Goal: Transaction & Acquisition: Purchase product/service

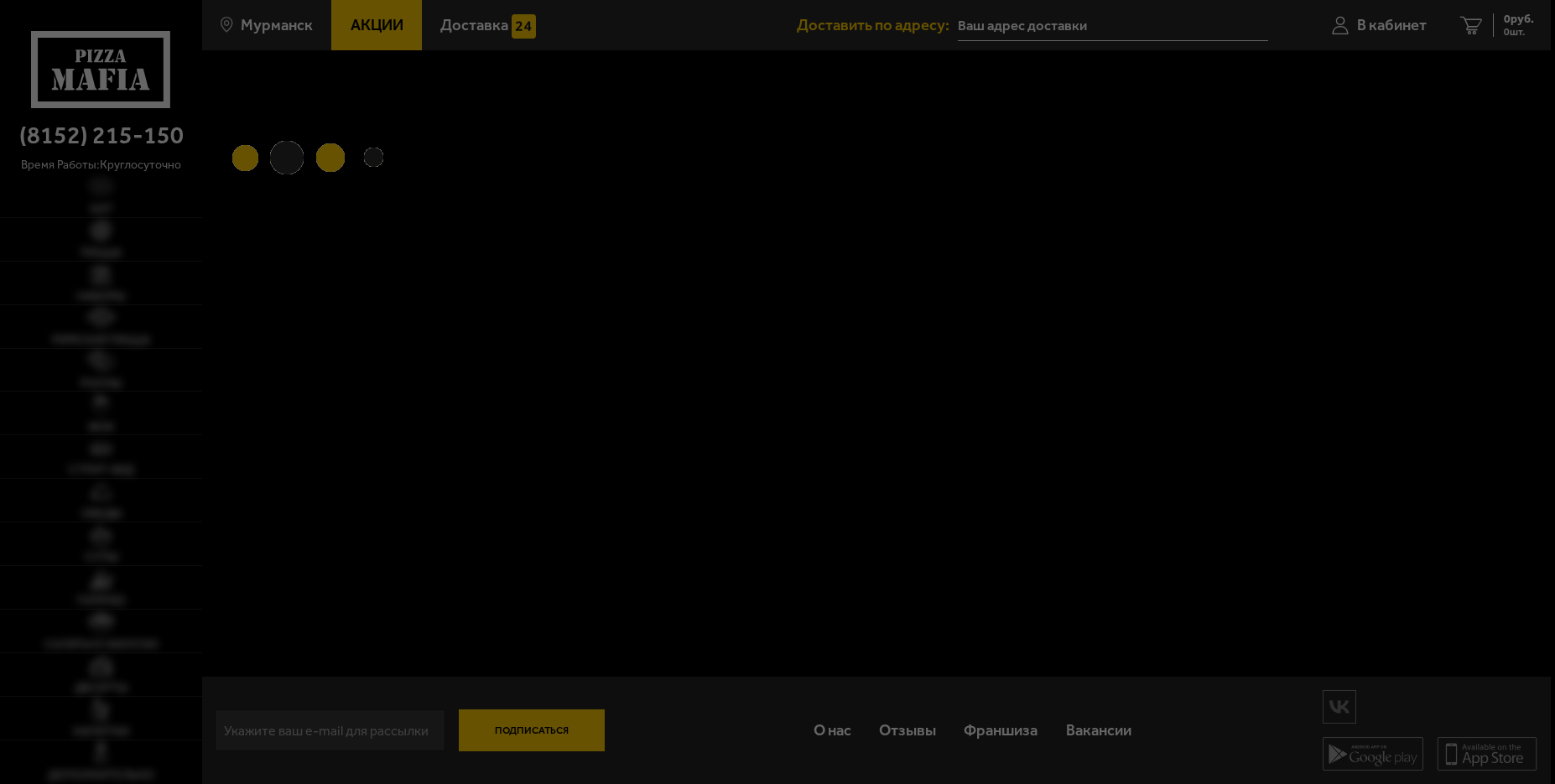
type input "[STREET_ADDRESS][PERSON_NAME]"
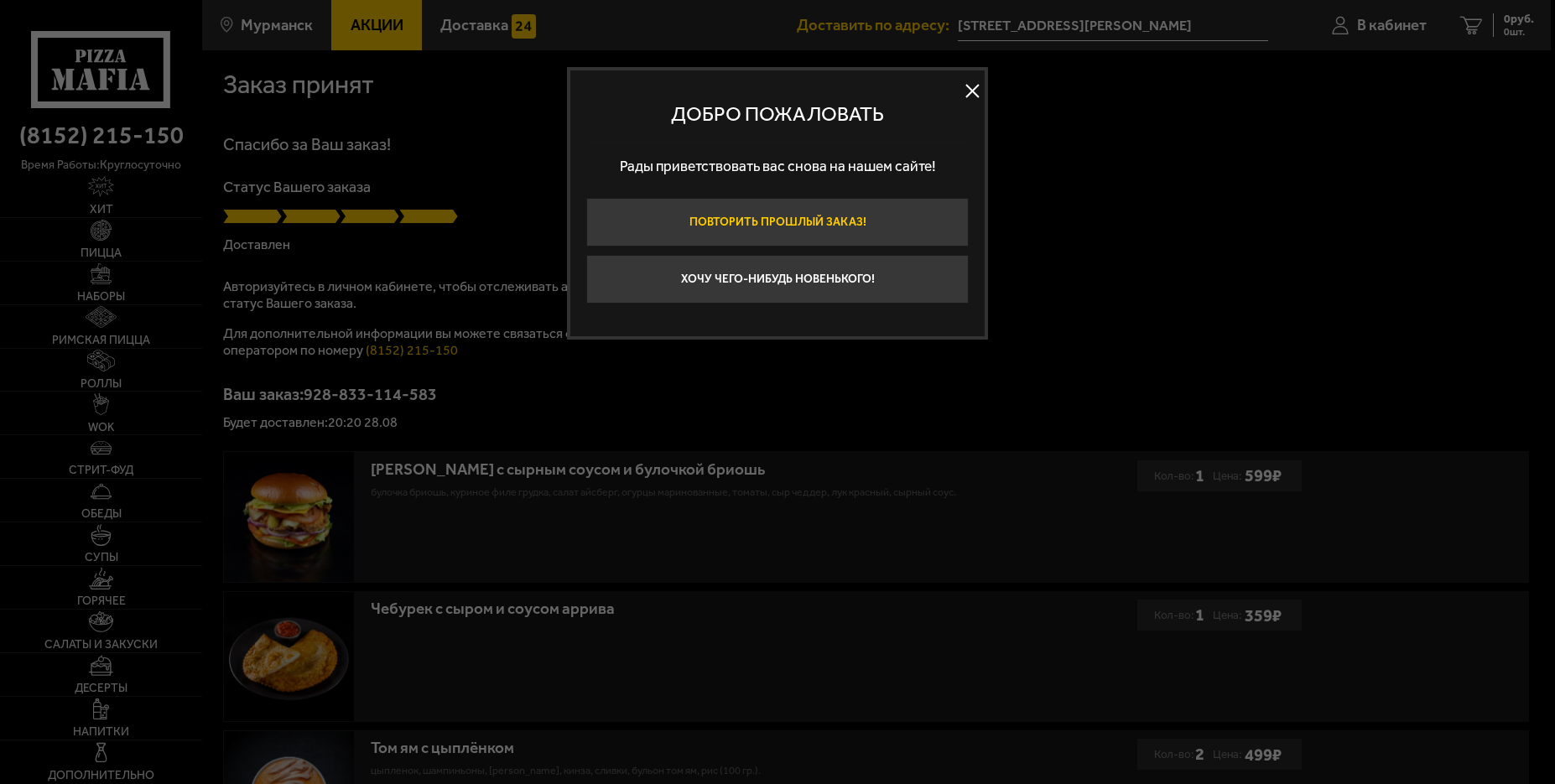
click at [701, 221] on button "Повторить прошлый заказ!" at bounding box center [777, 222] width 382 height 49
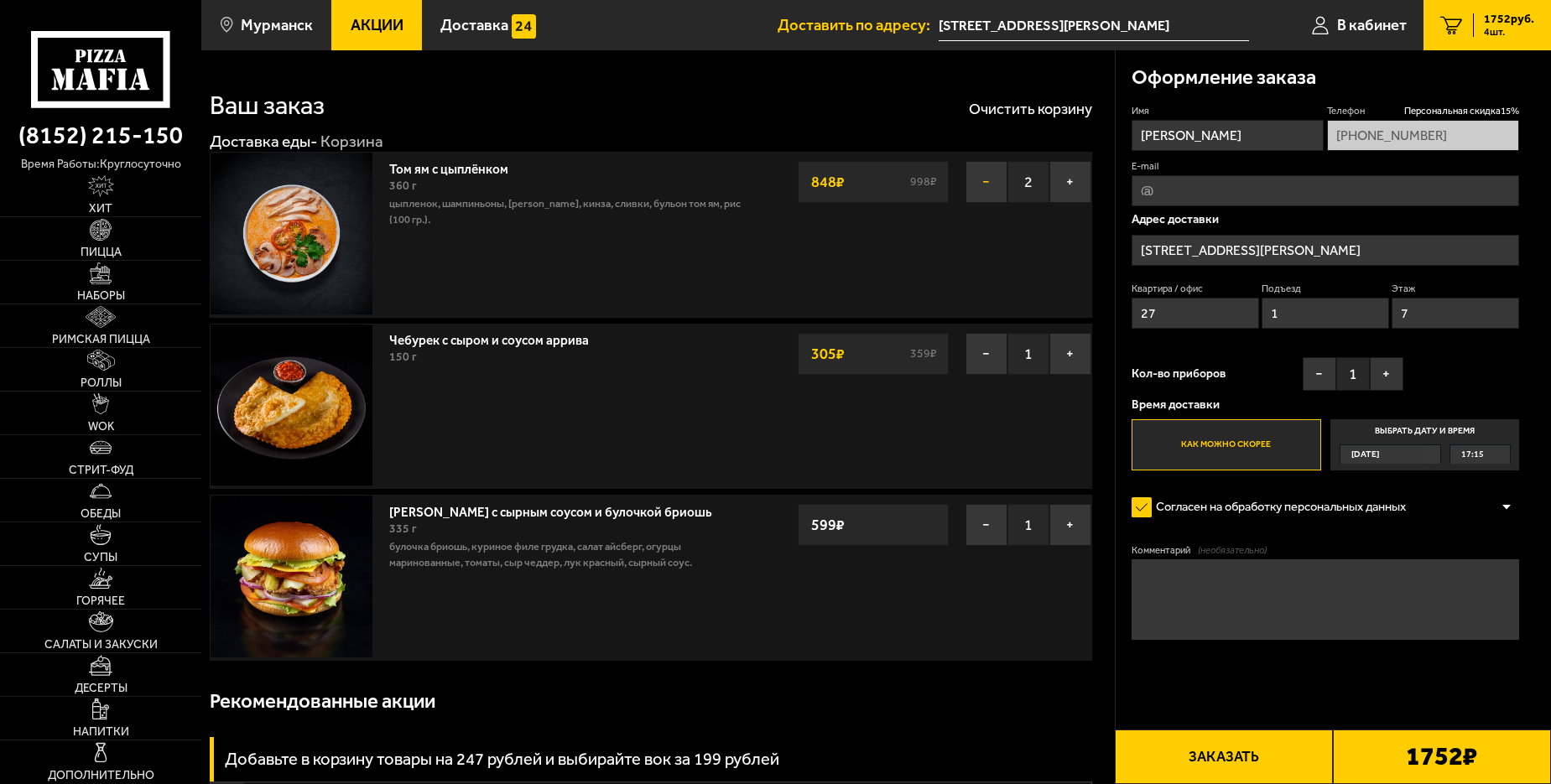
click at [970, 191] on button "−" at bounding box center [986, 182] width 42 height 42
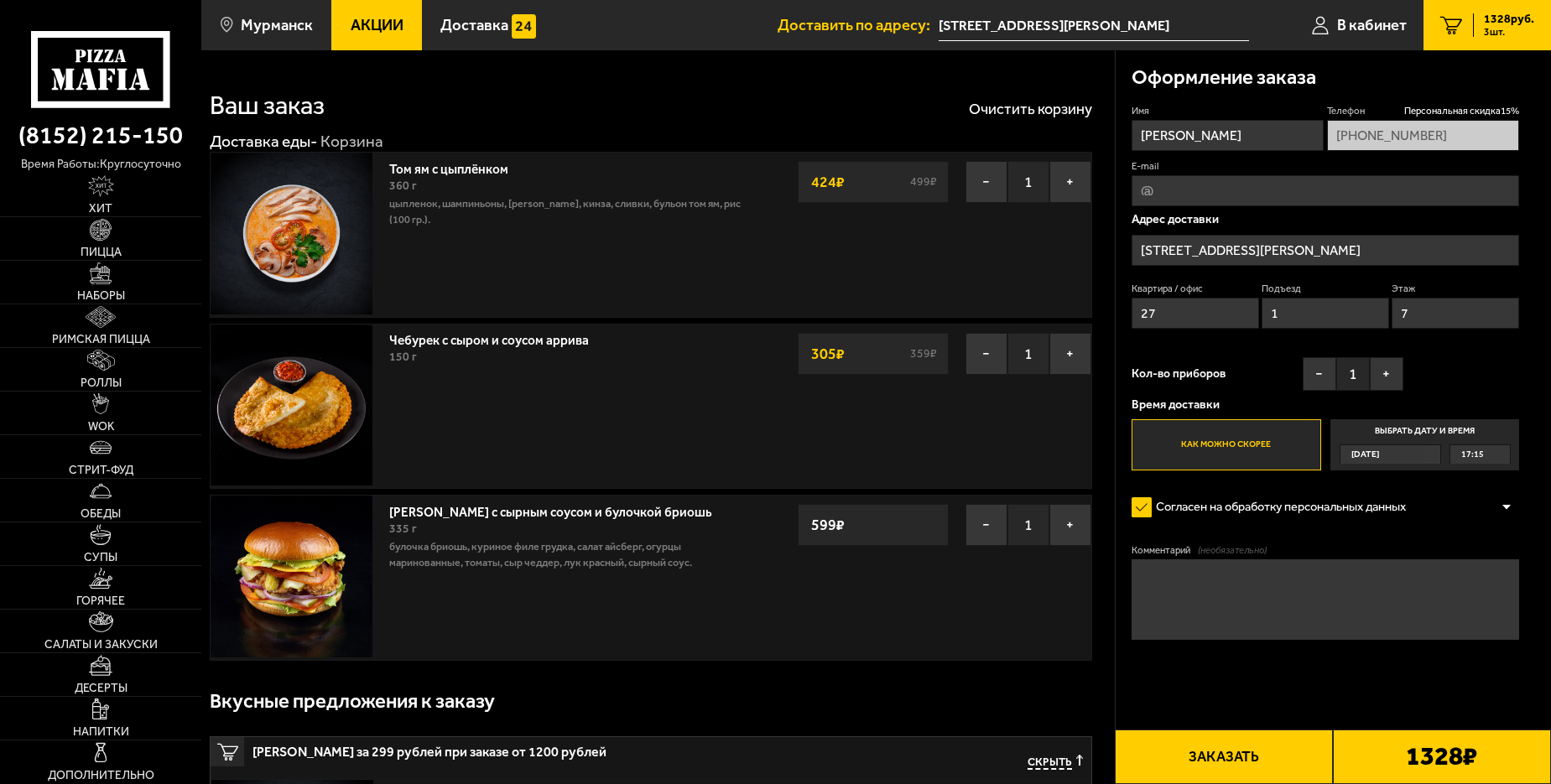
drag, startPoint x: 539, startPoint y: 308, endPoint x: 499, endPoint y: 295, distance: 42.1
click at [979, 177] on button "−" at bounding box center [986, 182] width 42 height 42
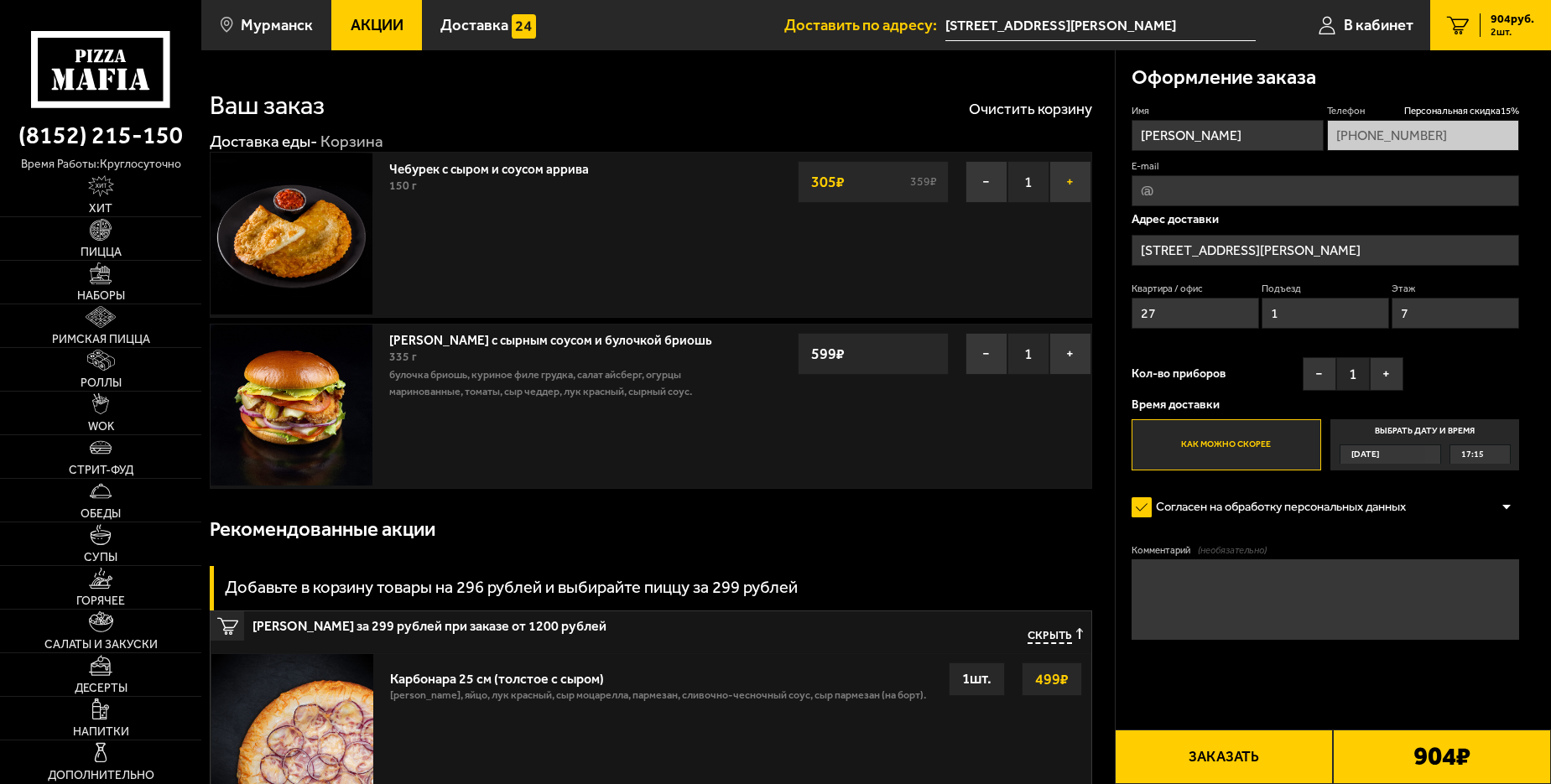
click at [1061, 183] on button "+" at bounding box center [1070, 182] width 42 height 42
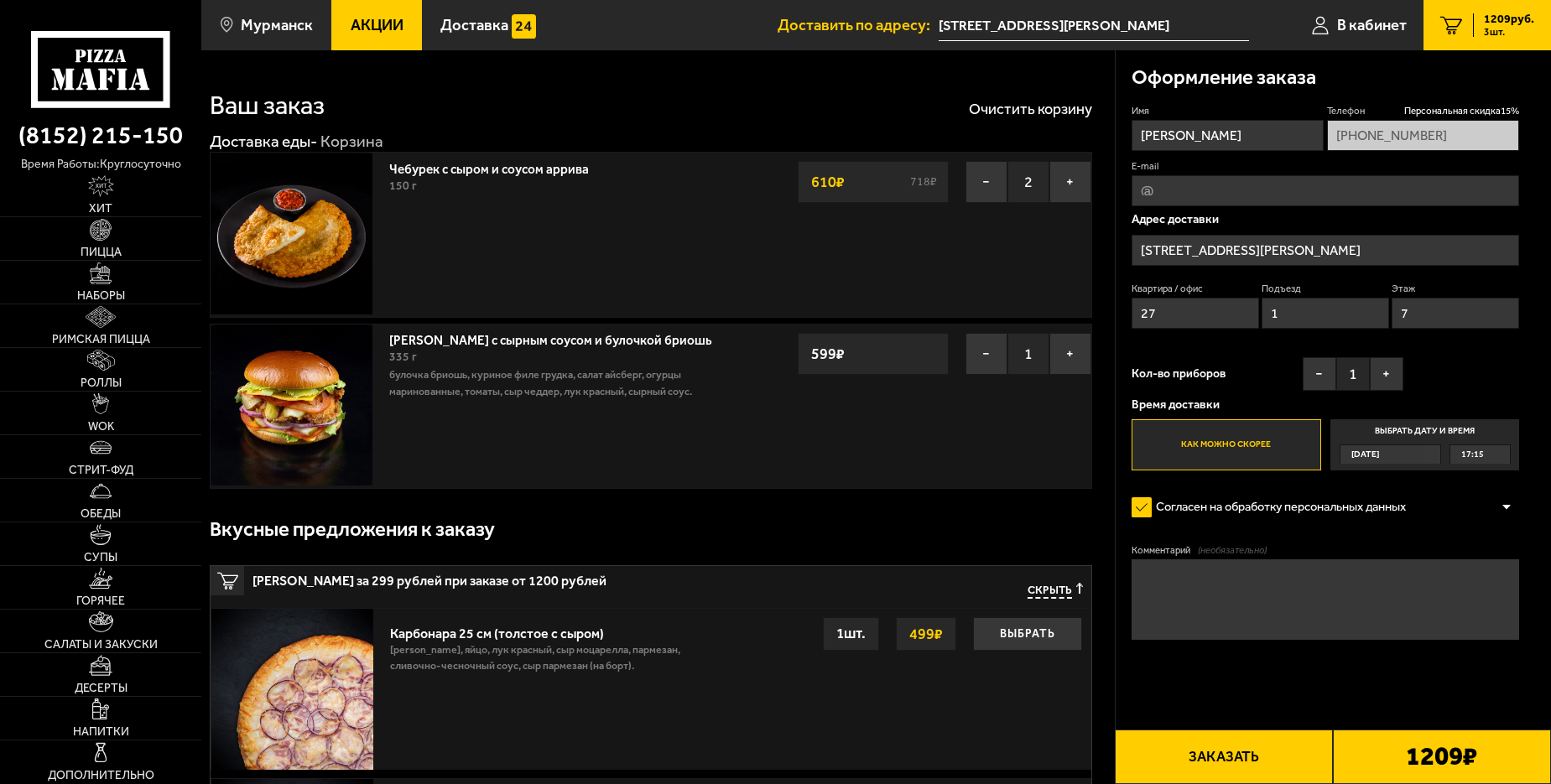
click at [1208, 751] on button "Заказать" at bounding box center [1223, 756] width 218 height 54
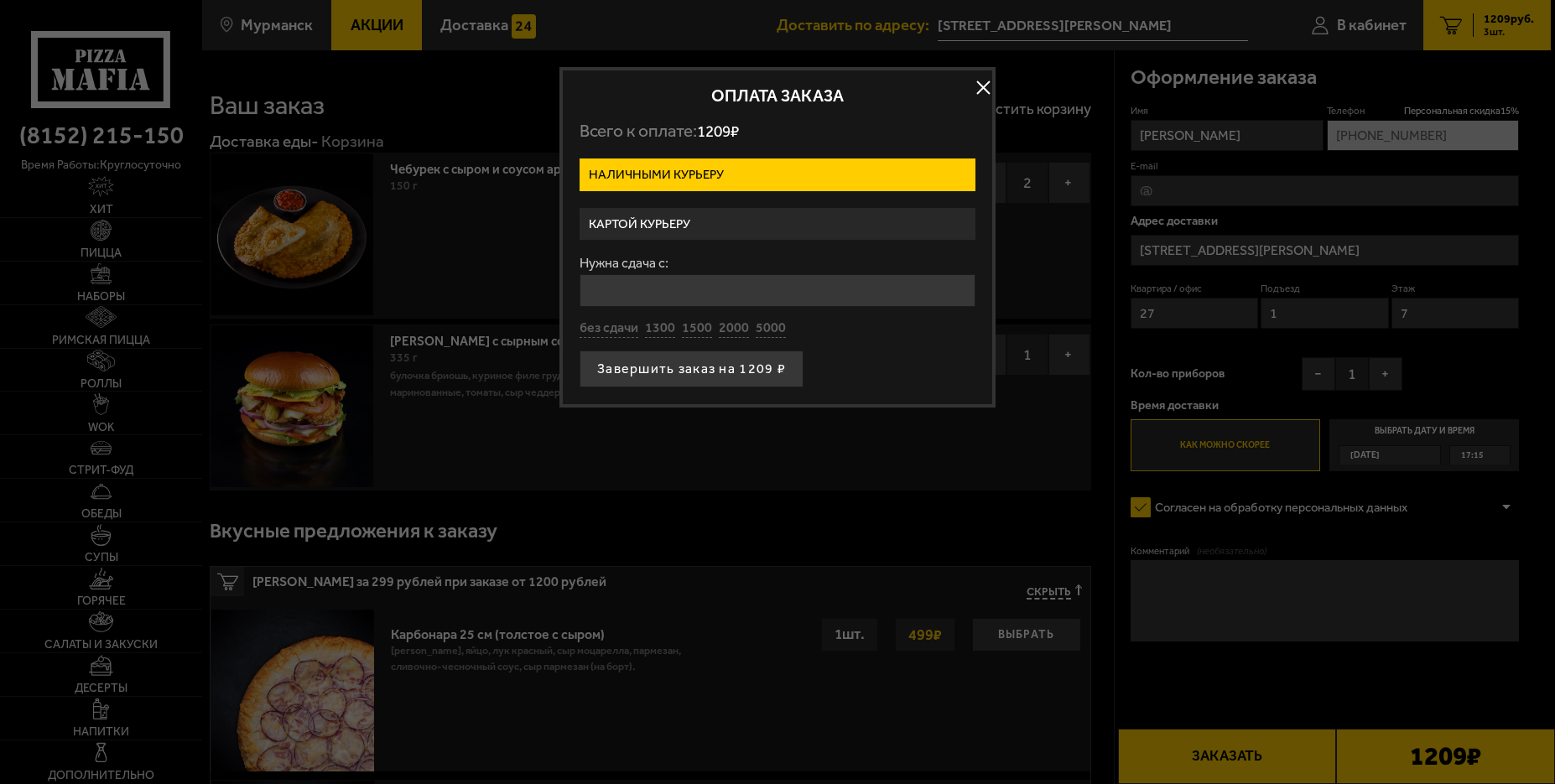
click at [652, 226] on label "Картой курьеру" at bounding box center [777, 224] width 395 height 32
click at [0, 0] on input "Картой курьеру" at bounding box center [0, 0] width 0 height 0
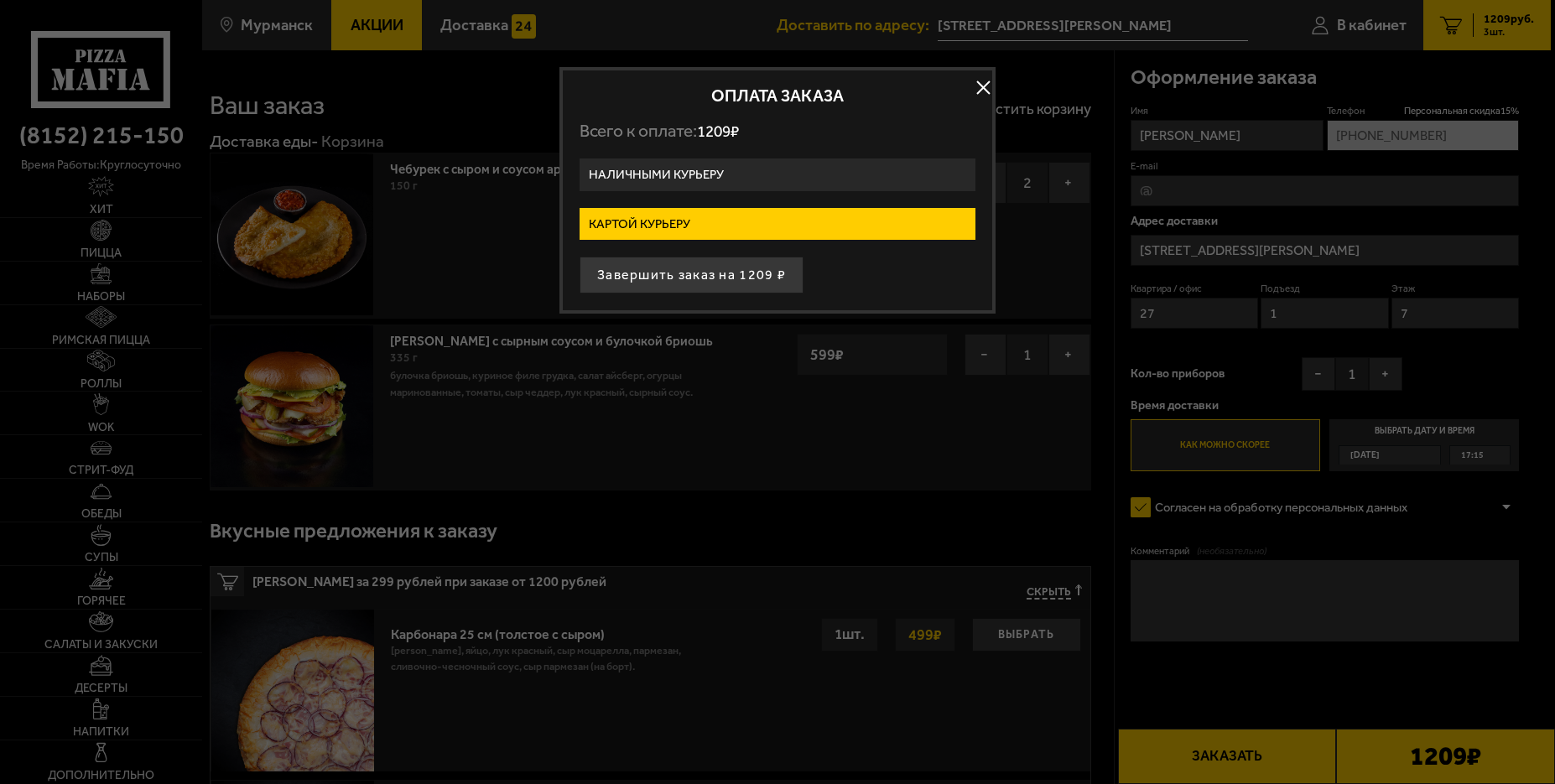
click at [985, 80] on button "button" at bounding box center [982, 87] width 25 height 25
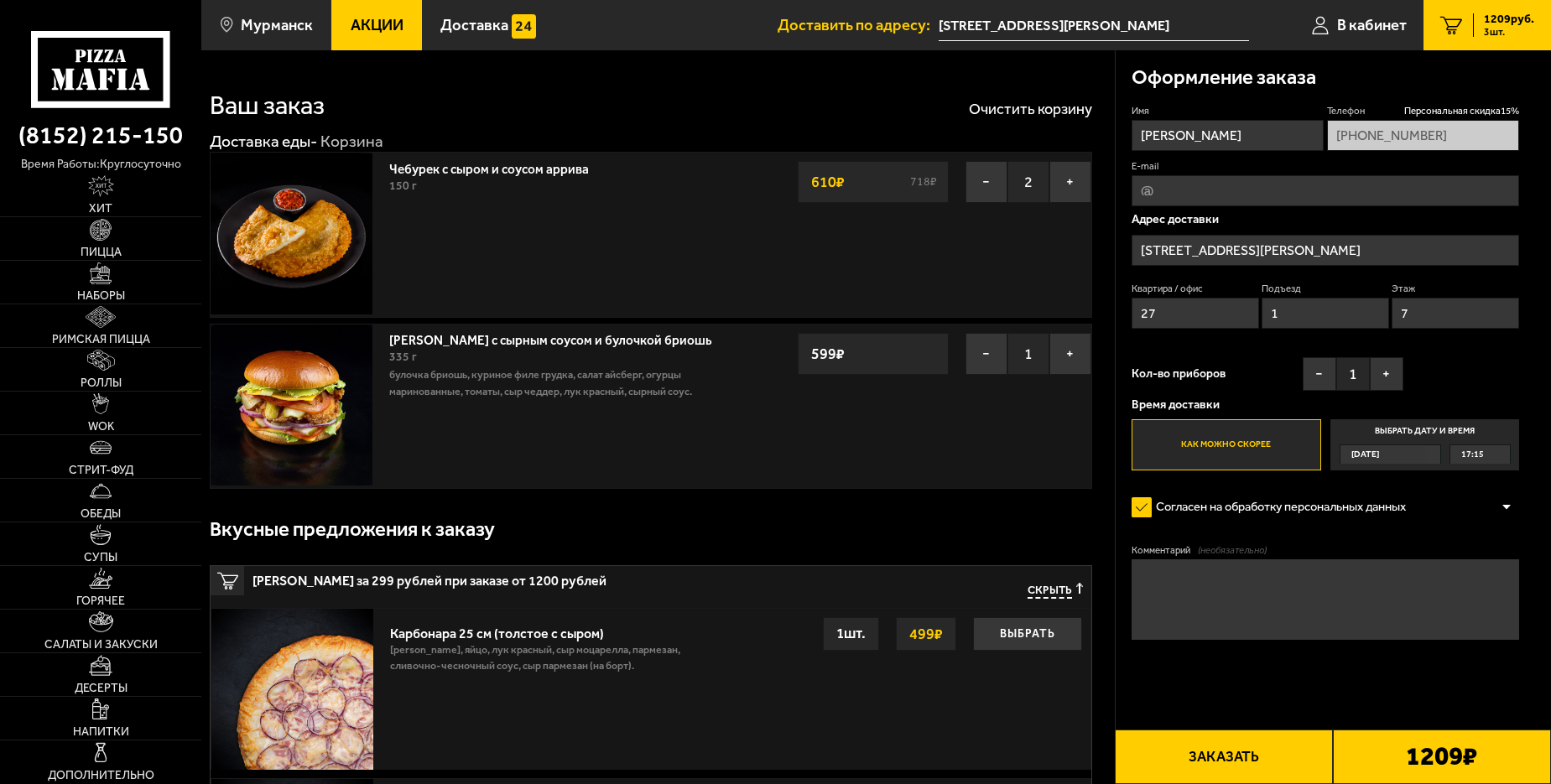
click at [1174, 754] on button "Заказать" at bounding box center [1223, 756] width 218 height 54
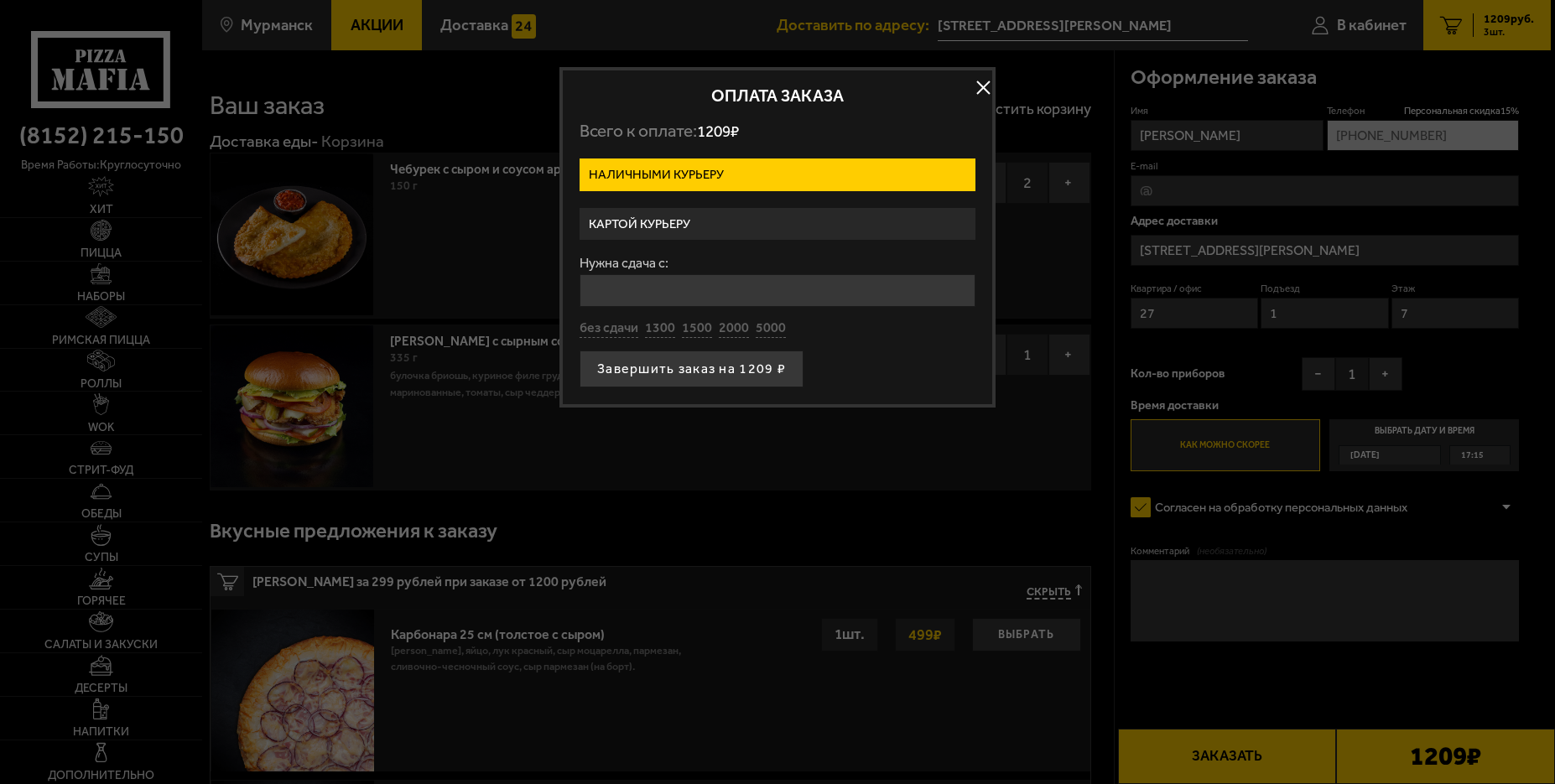
click at [986, 81] on button "button" at bounding box center [982, 87] width 25 height 25
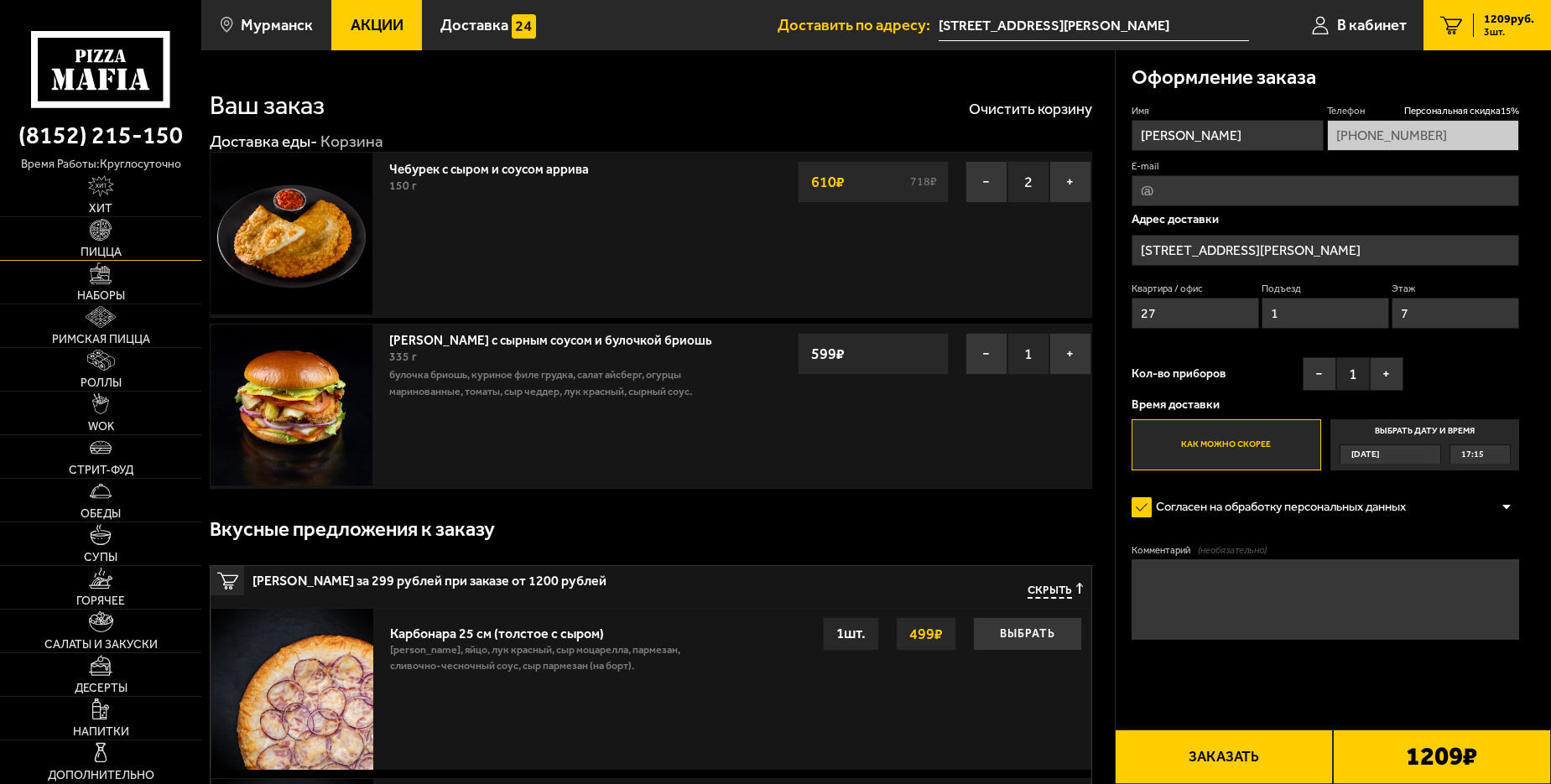
click at [108, 251] on span "Пицца" at bounding box center [101, 252] width 41 height 11
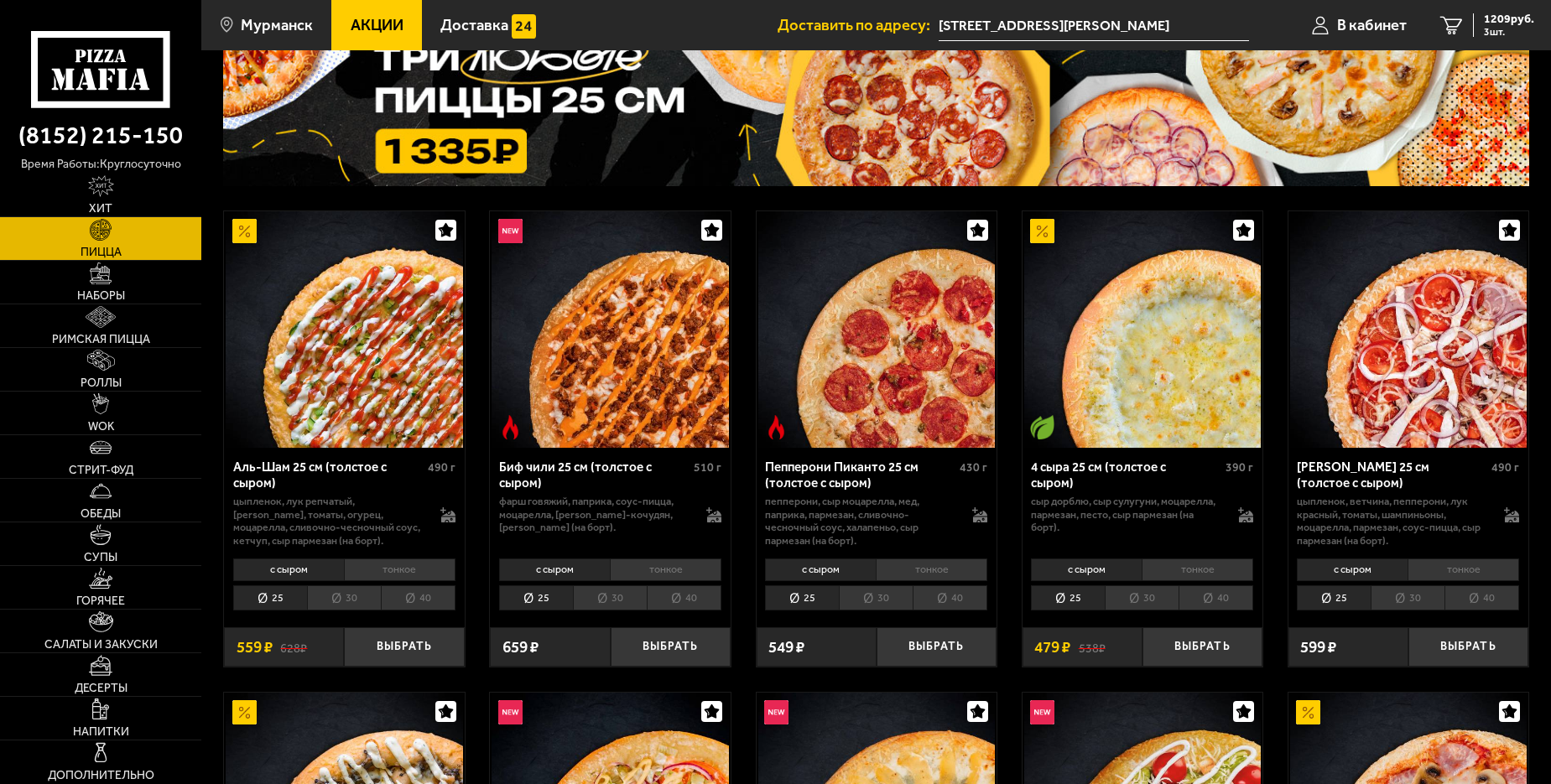
scroll to position [168, 0]
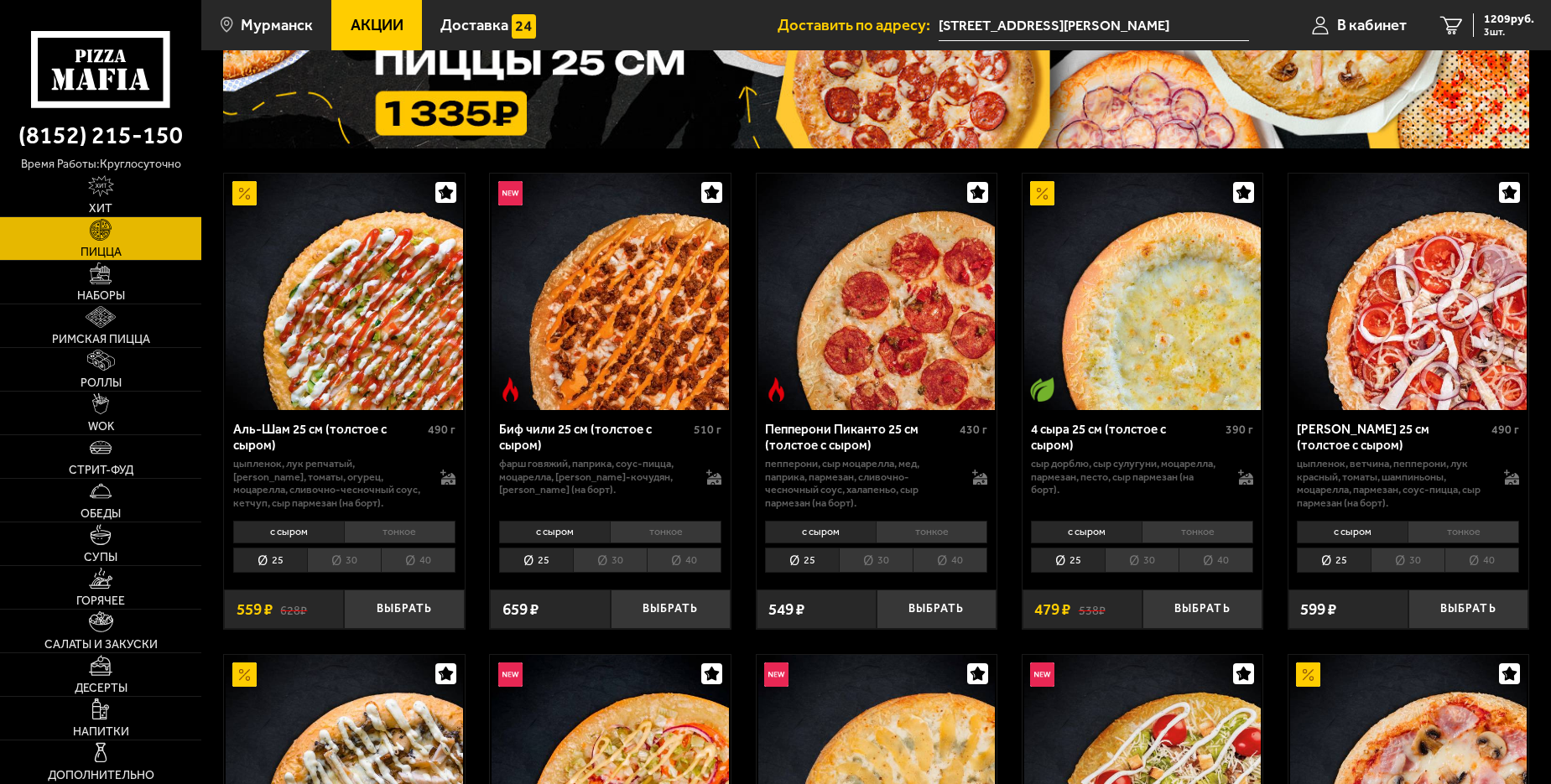
click at [361, 571] on li "30" at bounding box center [343, 560] width 73 height 25
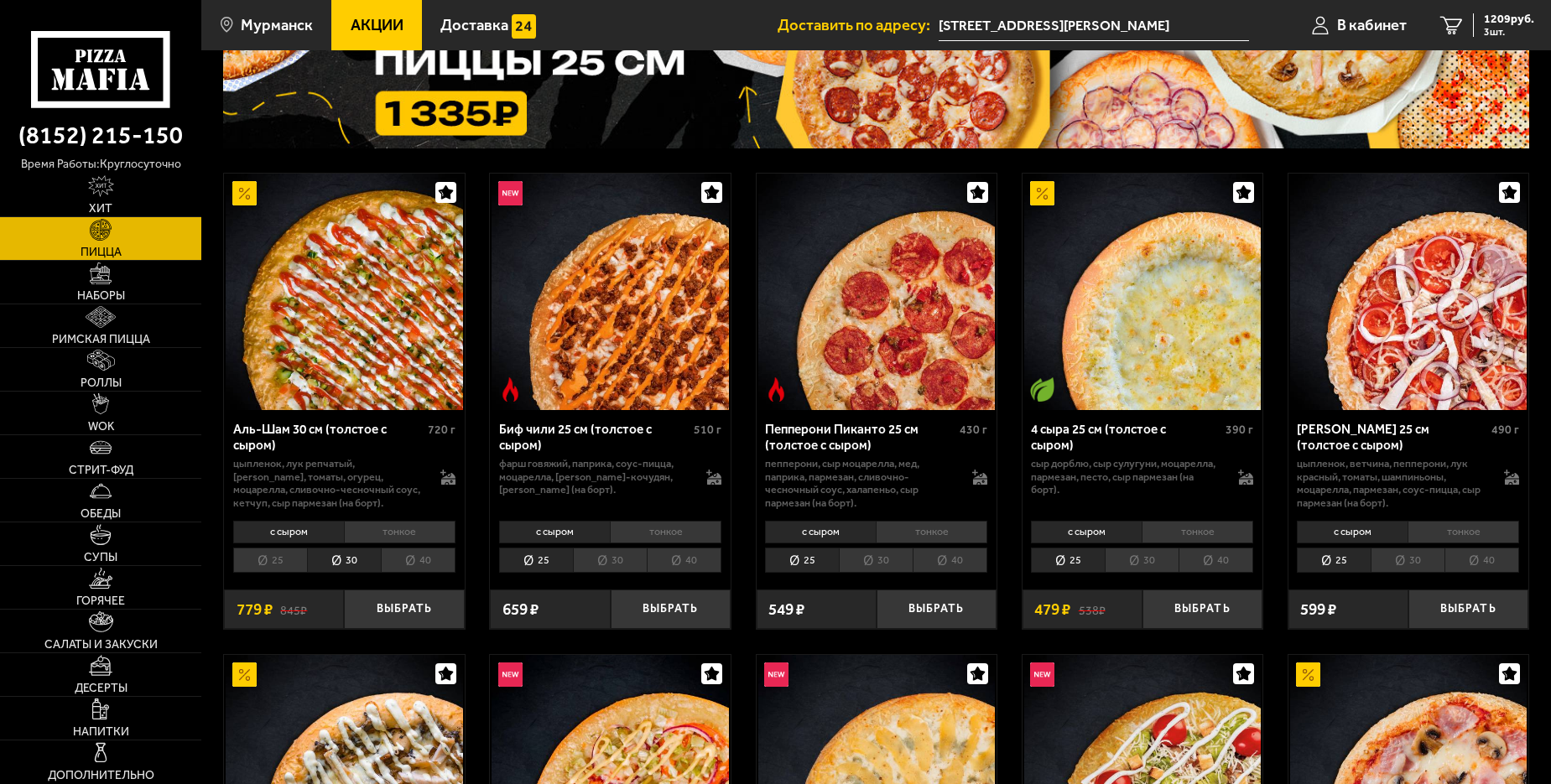
click at [416, 556] on li "40" at bounding box center [418, 560] width 74 height 25
click at [415, 534] on li "тонкое" at bounding box center [399, 533] width 111 height 23
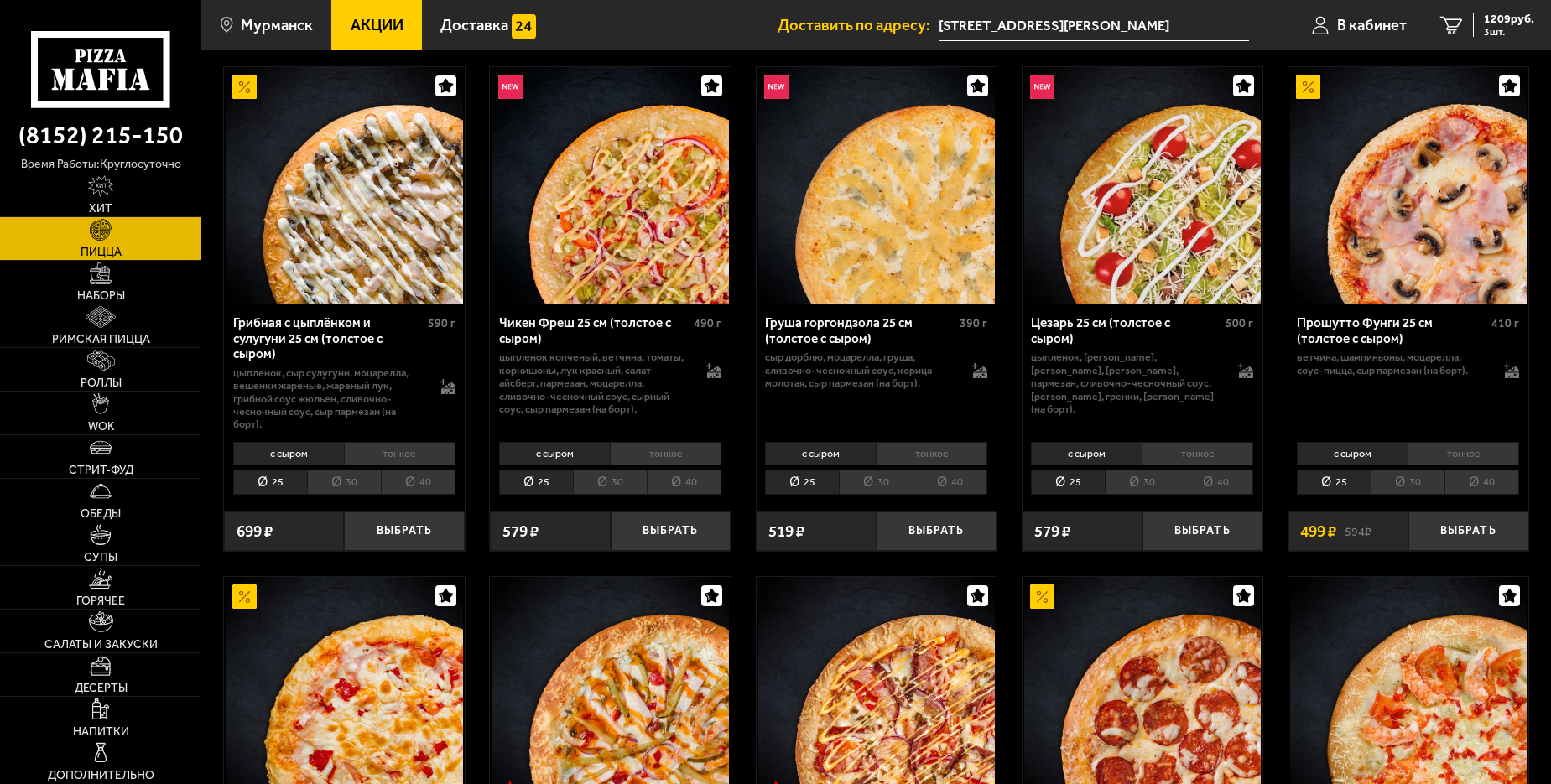
scroll to position [1006, 0]
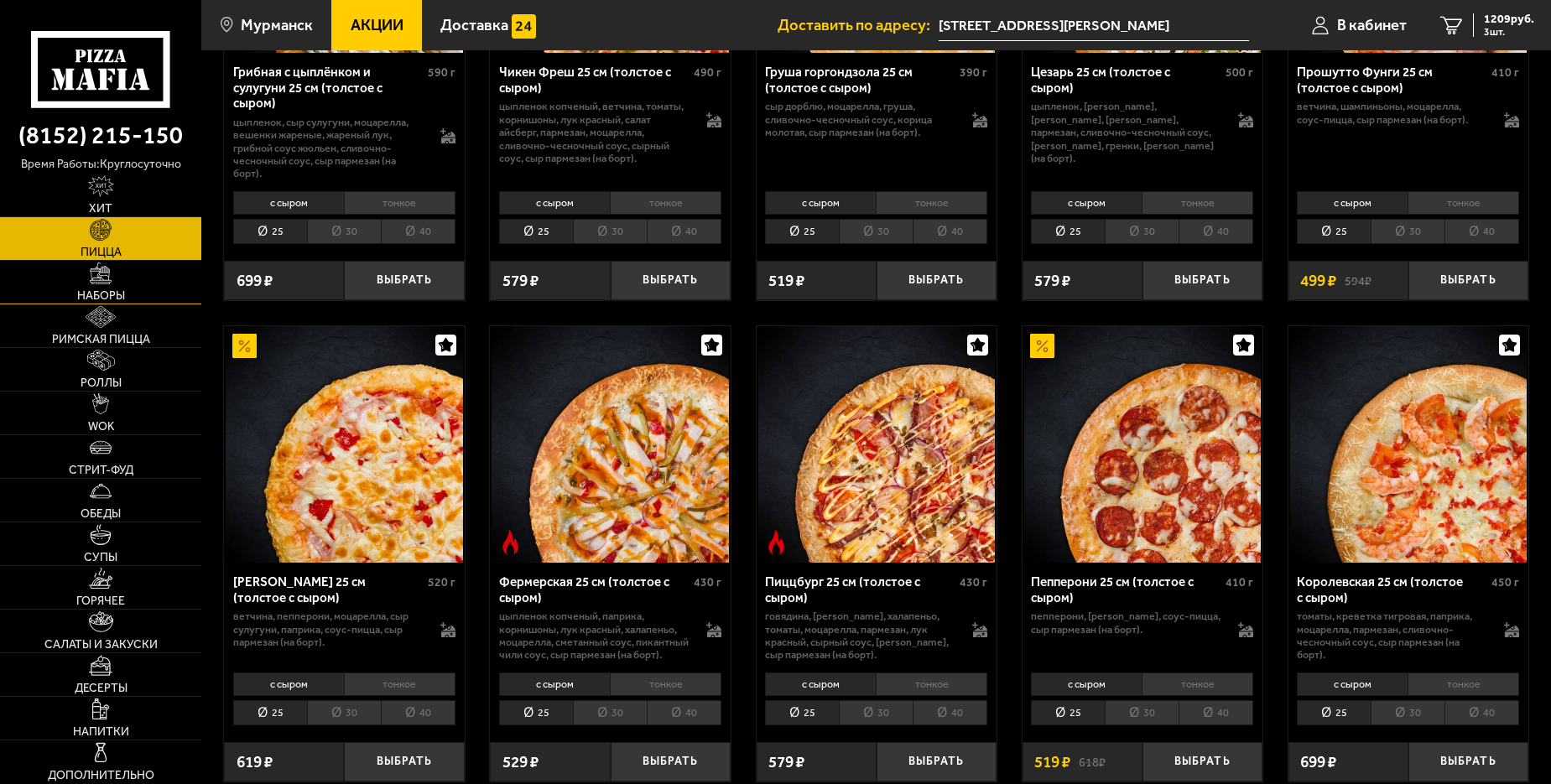
click at [79, 296] on span "Наборы" at bounding box center [101, 296] width 48 height 11
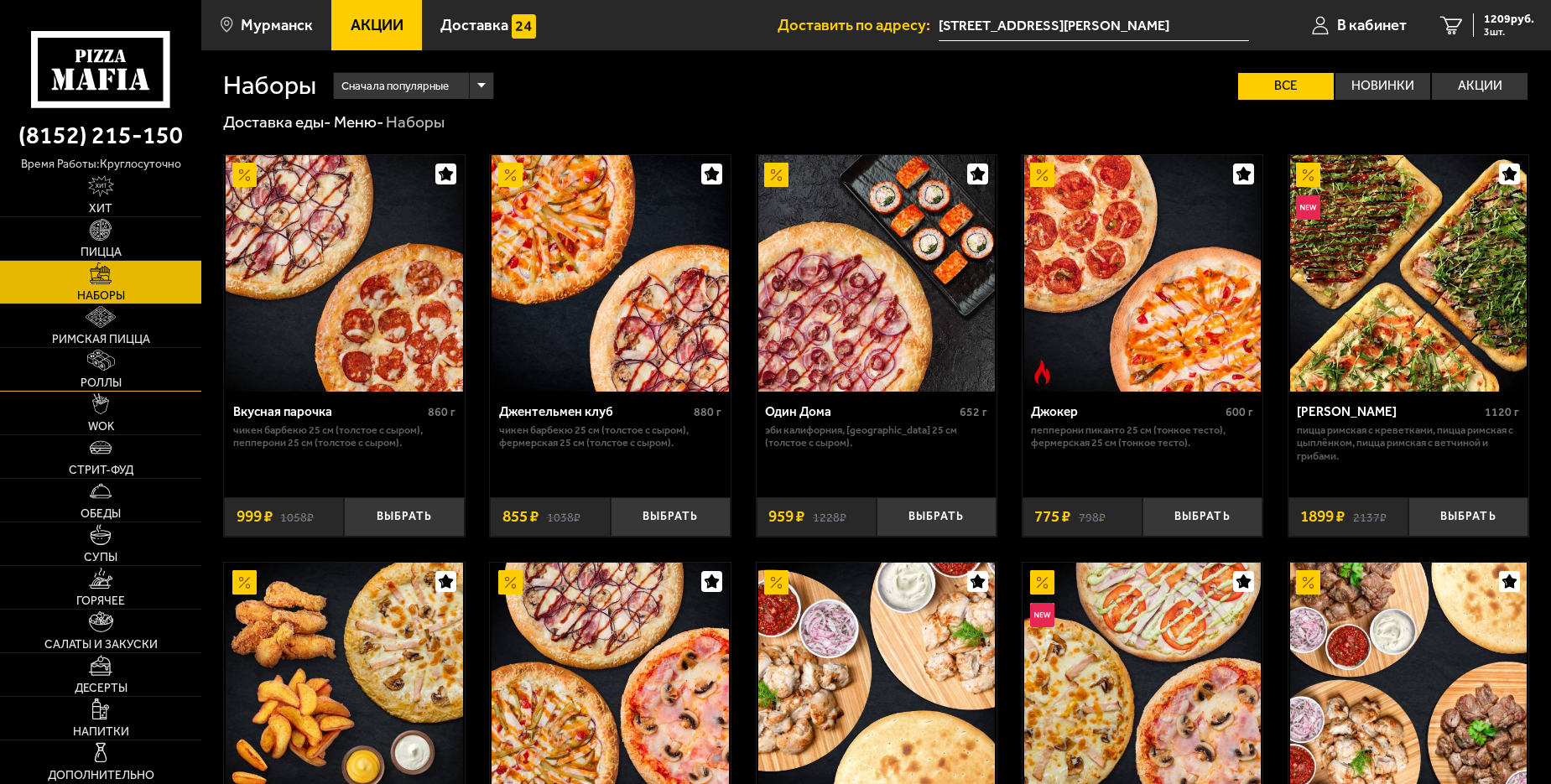
click at [97, 352] on img at bounding box center [101, 360] width 28 height 21
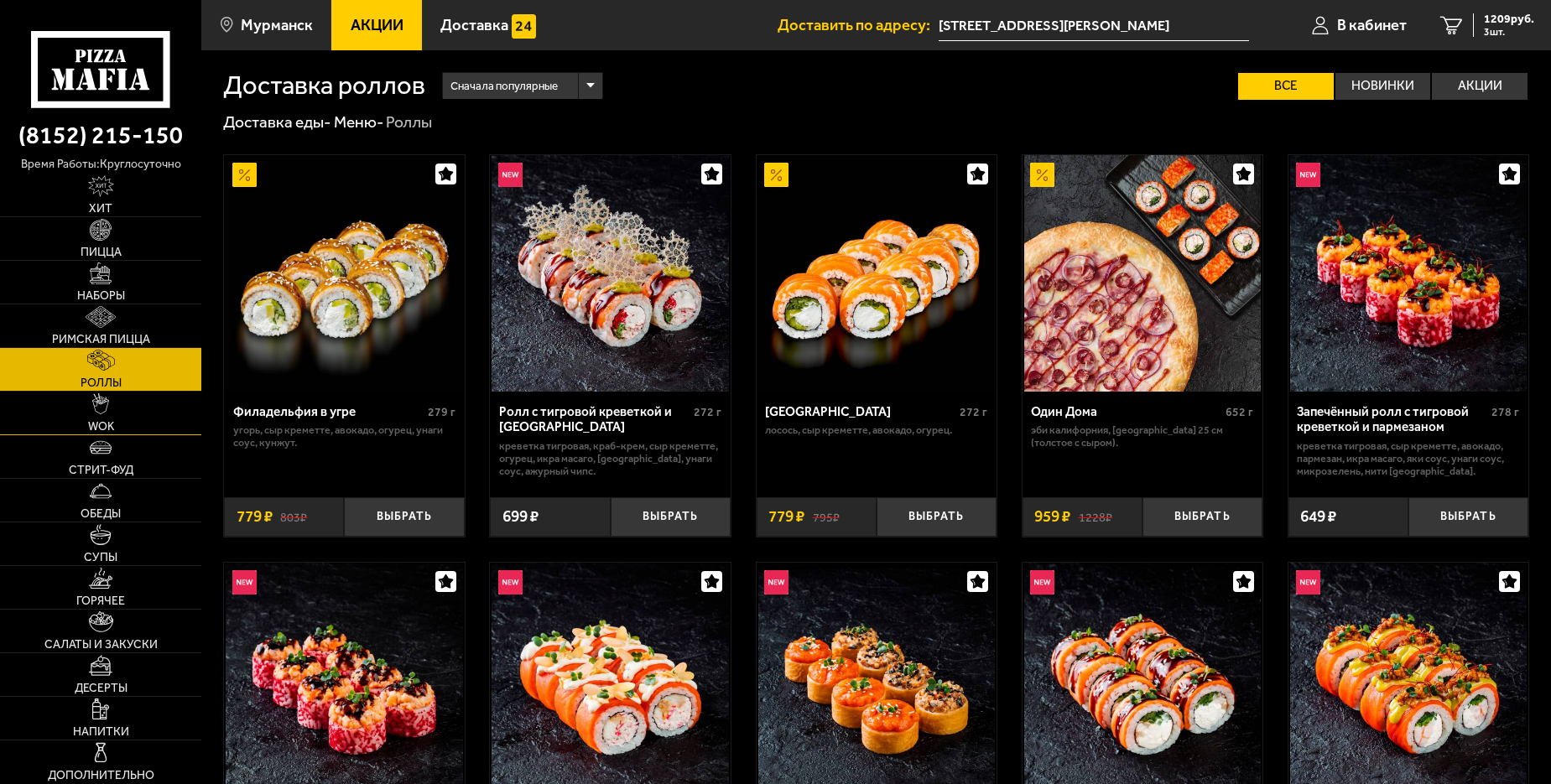
click at [99, 432] on span "WOK" at bounding box center [100, 427] width 26 height 11
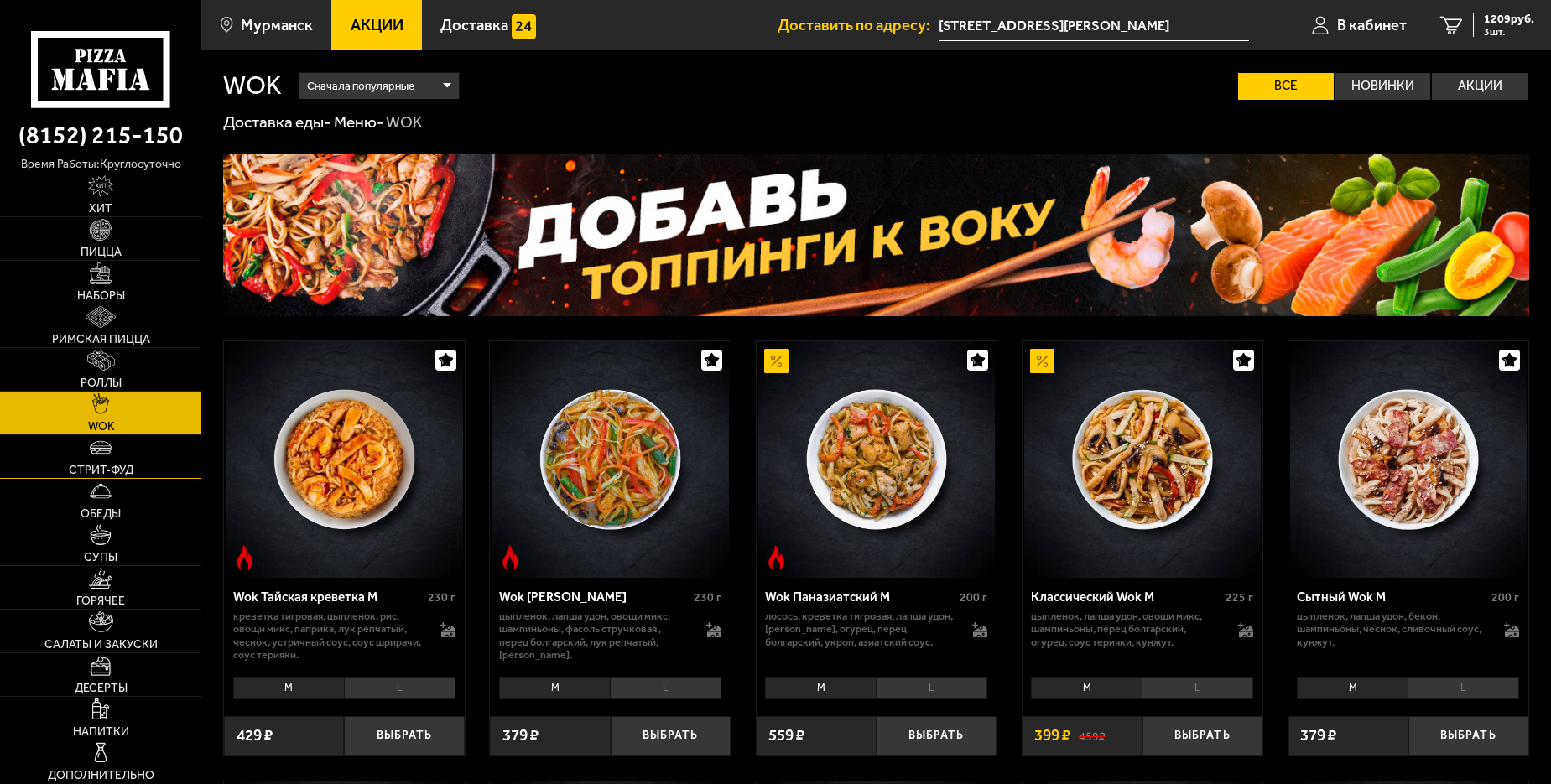
click at [98, 474] on span "Стрит-фуд" at bounding box center [101, 471] width 65 height 11
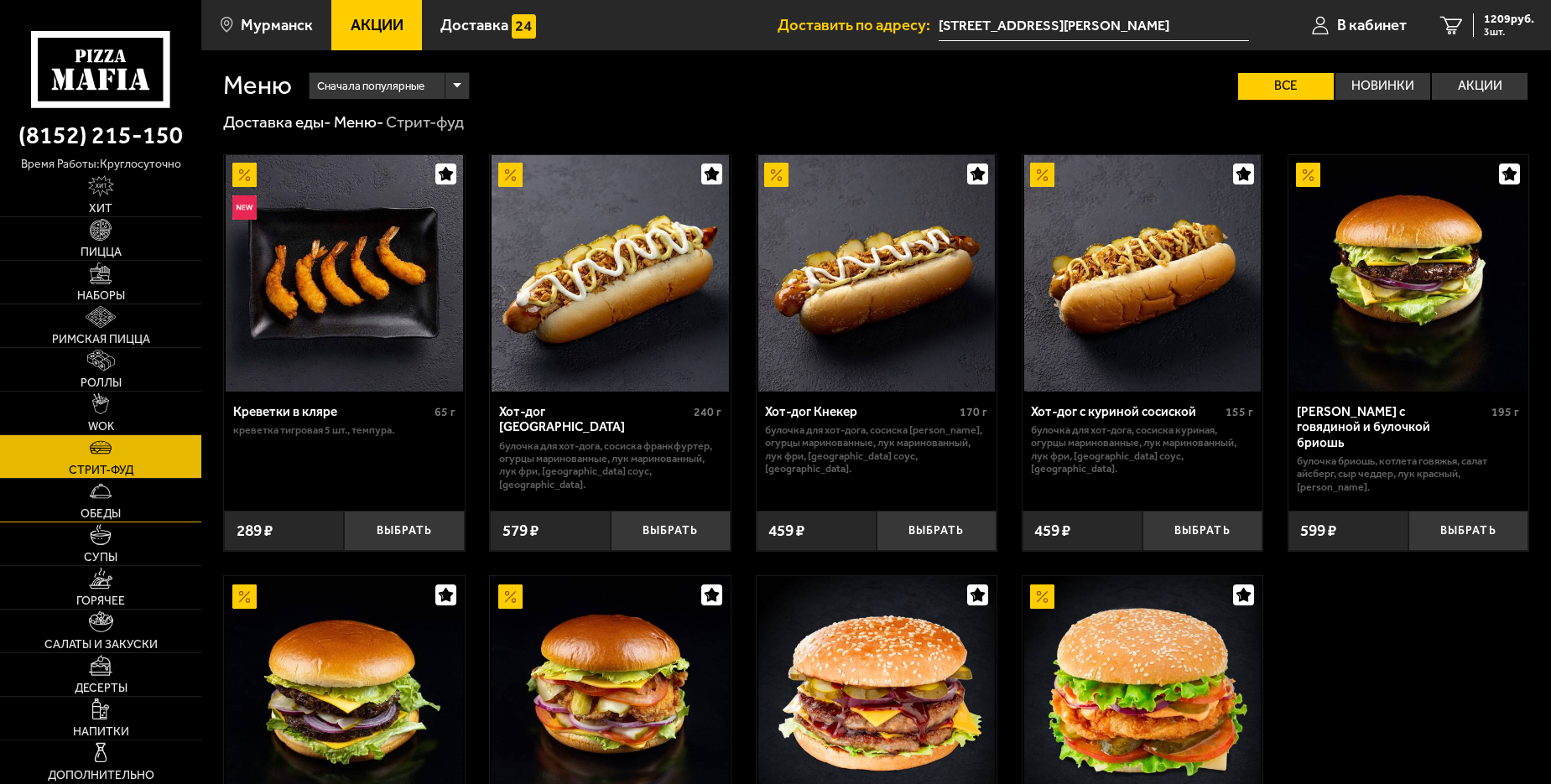
click at [99, 508] on span "Обеды" at bounding box center [101, 513] width 40 height 11
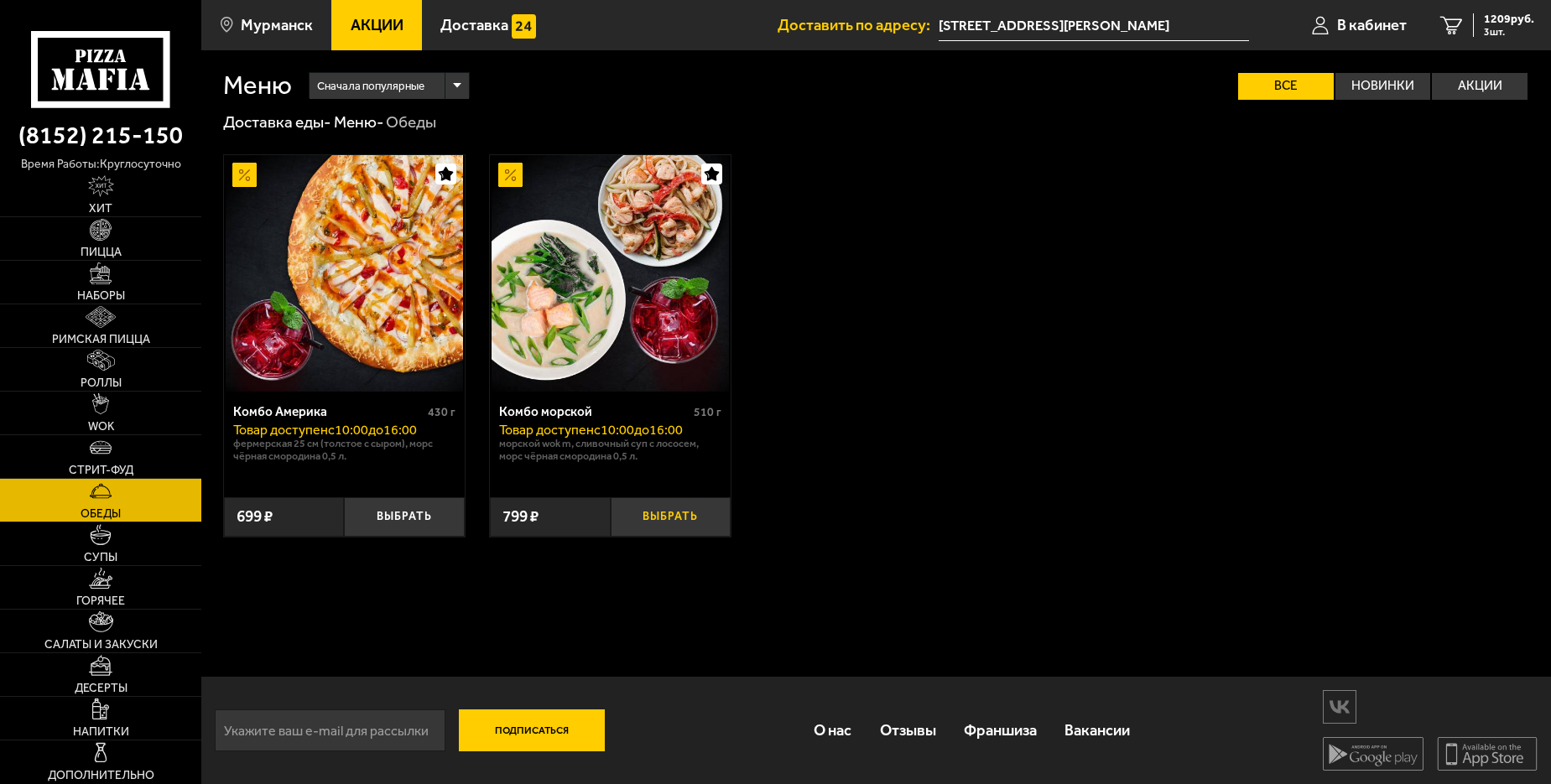
click at [665, 518] on button "Выбрать" at bounding box center [671, 516] width 120 height 39
click at [1515, 41] on link "4 2008 руб. 4 шт." at bounding box center [1487, 25] width 128 height 50
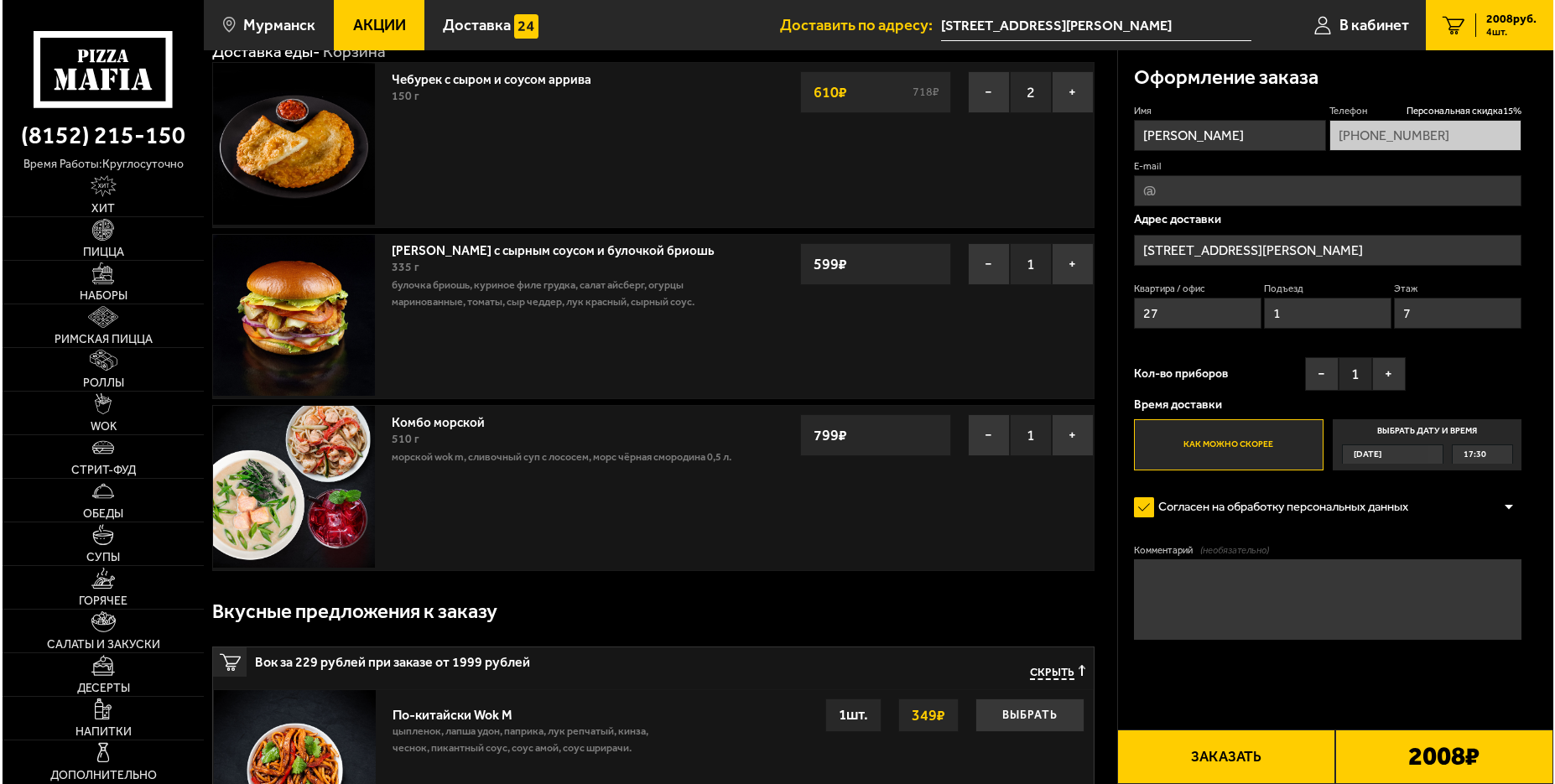
scroll to position [84, 0]
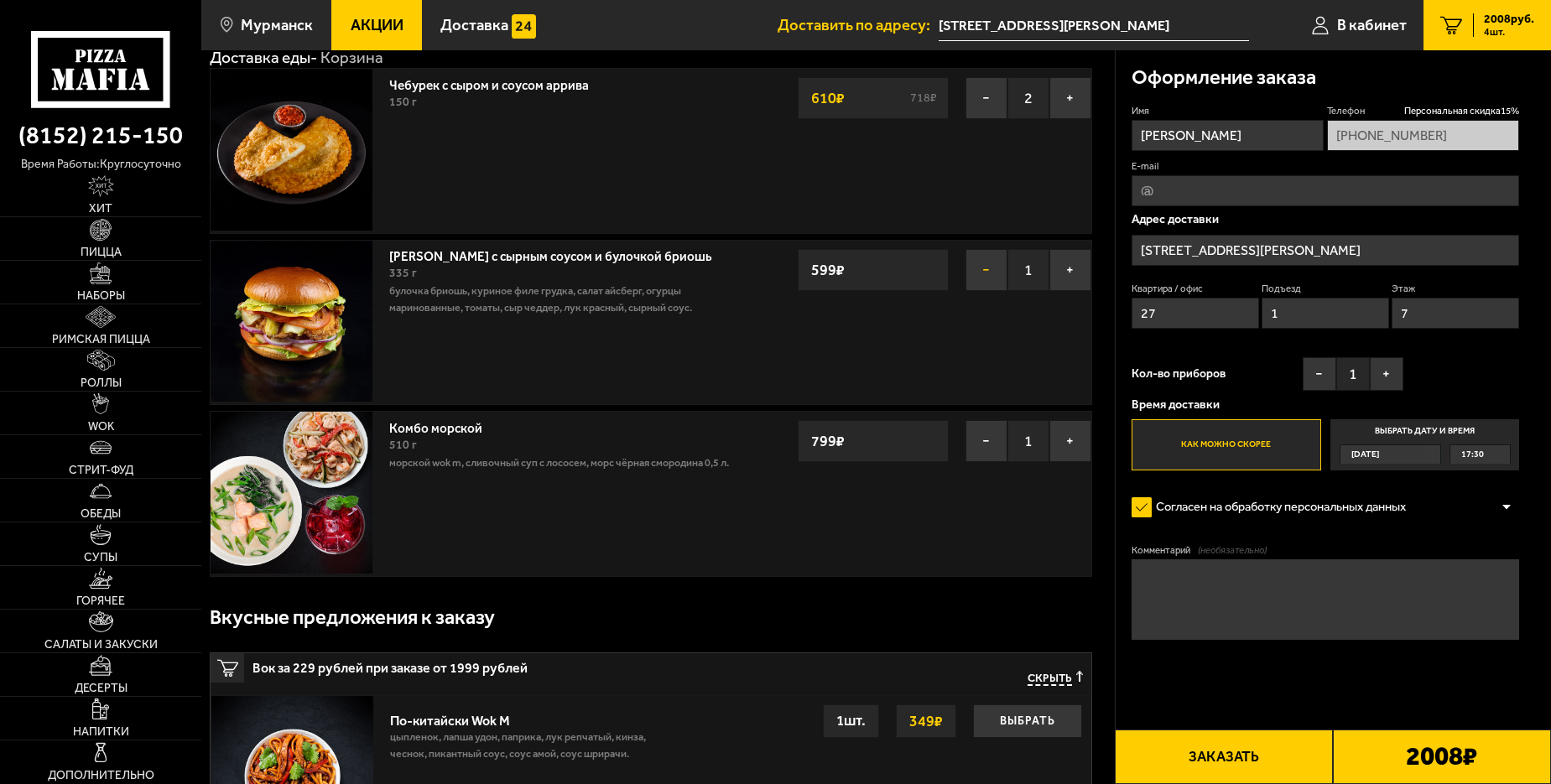
click at [981, 276] on button "−" at bounding box center [986, 270] width 42 height 42
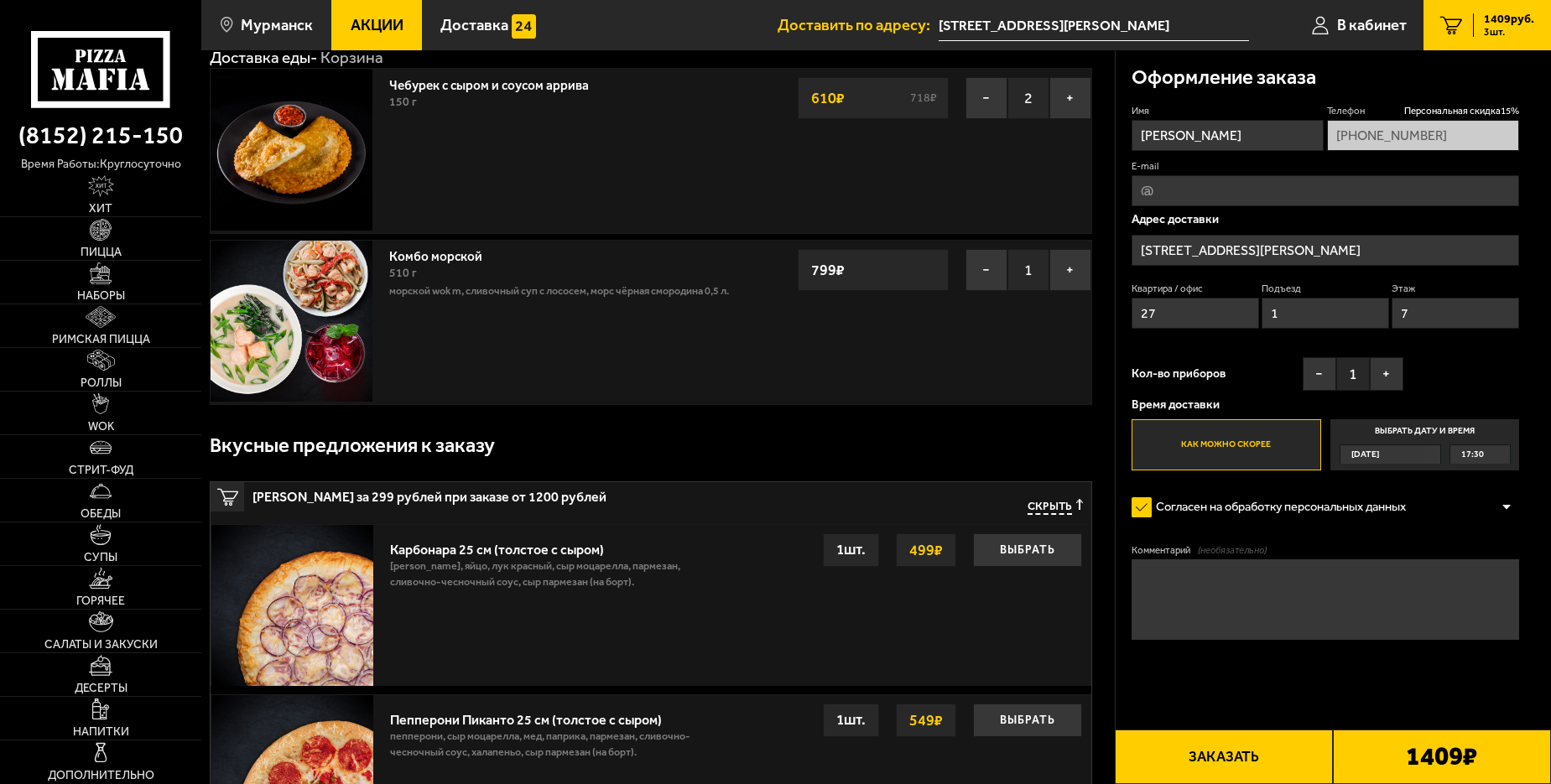
click at [1217, 736] on button "Заказать" at bounding box center [1223, 756] width 218 height 54
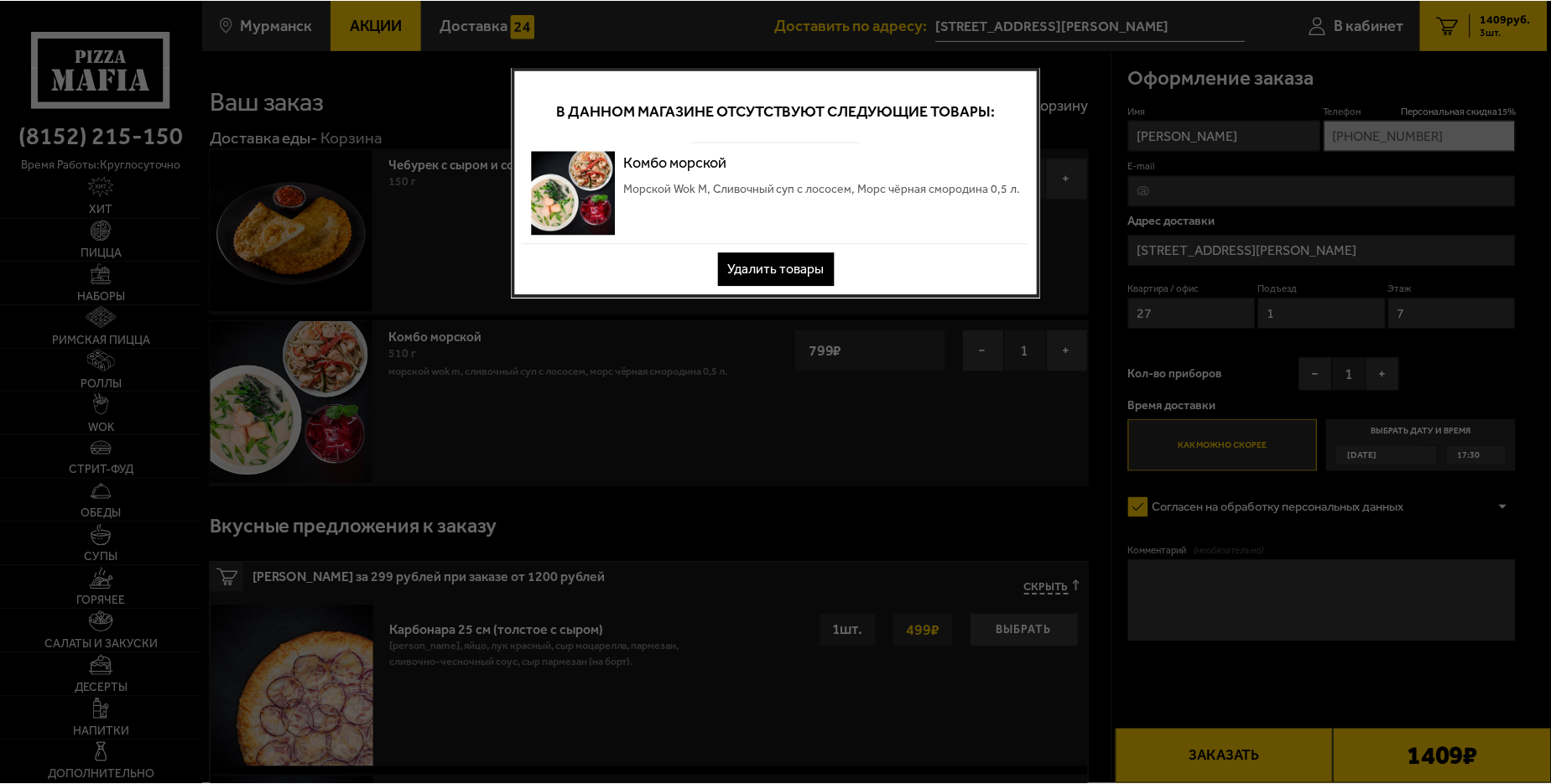
scroll to position [0, 0]
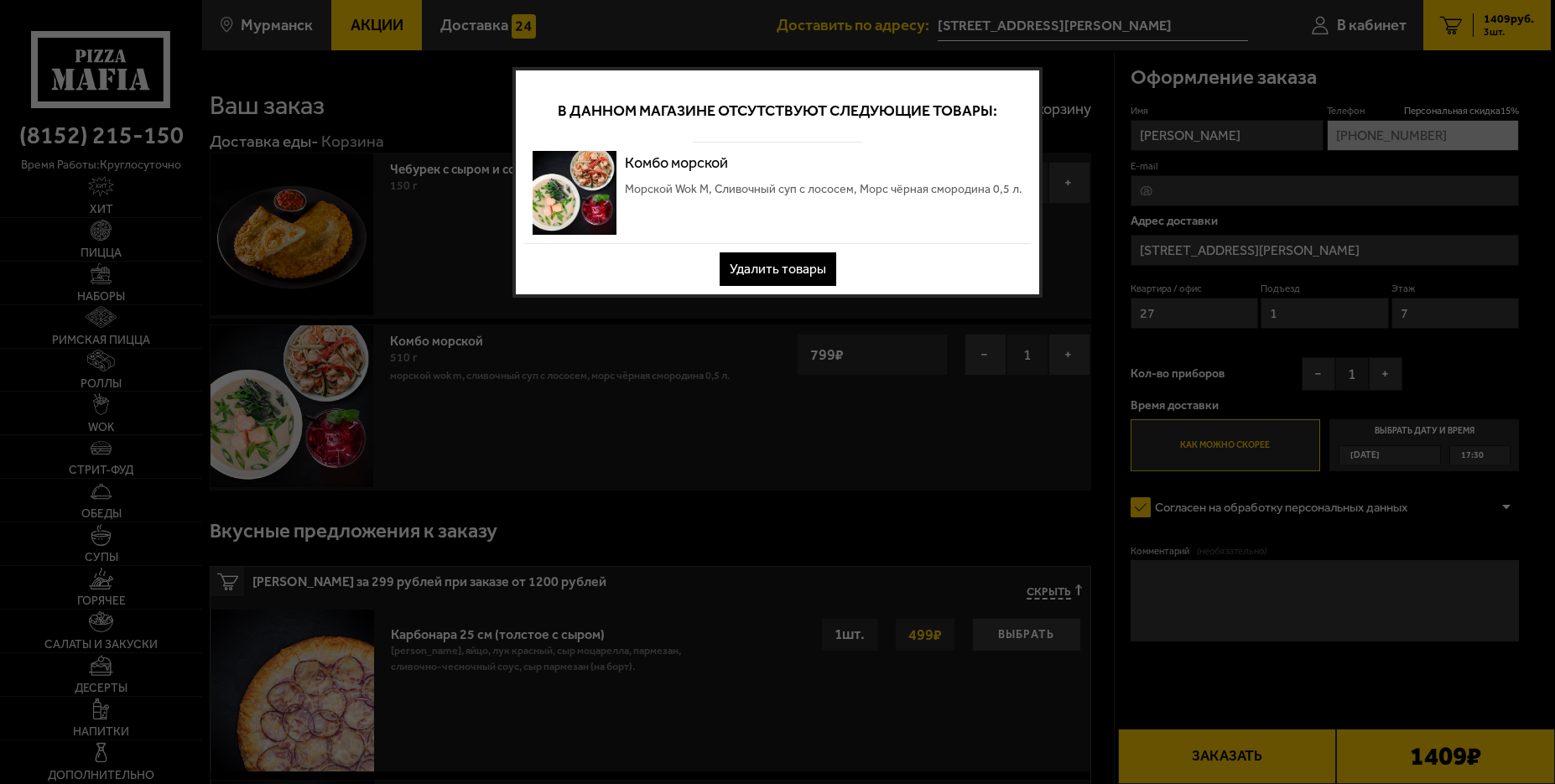
click at [785, 262] on button "Удалить товары" at bounding box center [778, 269] width 116 height 33
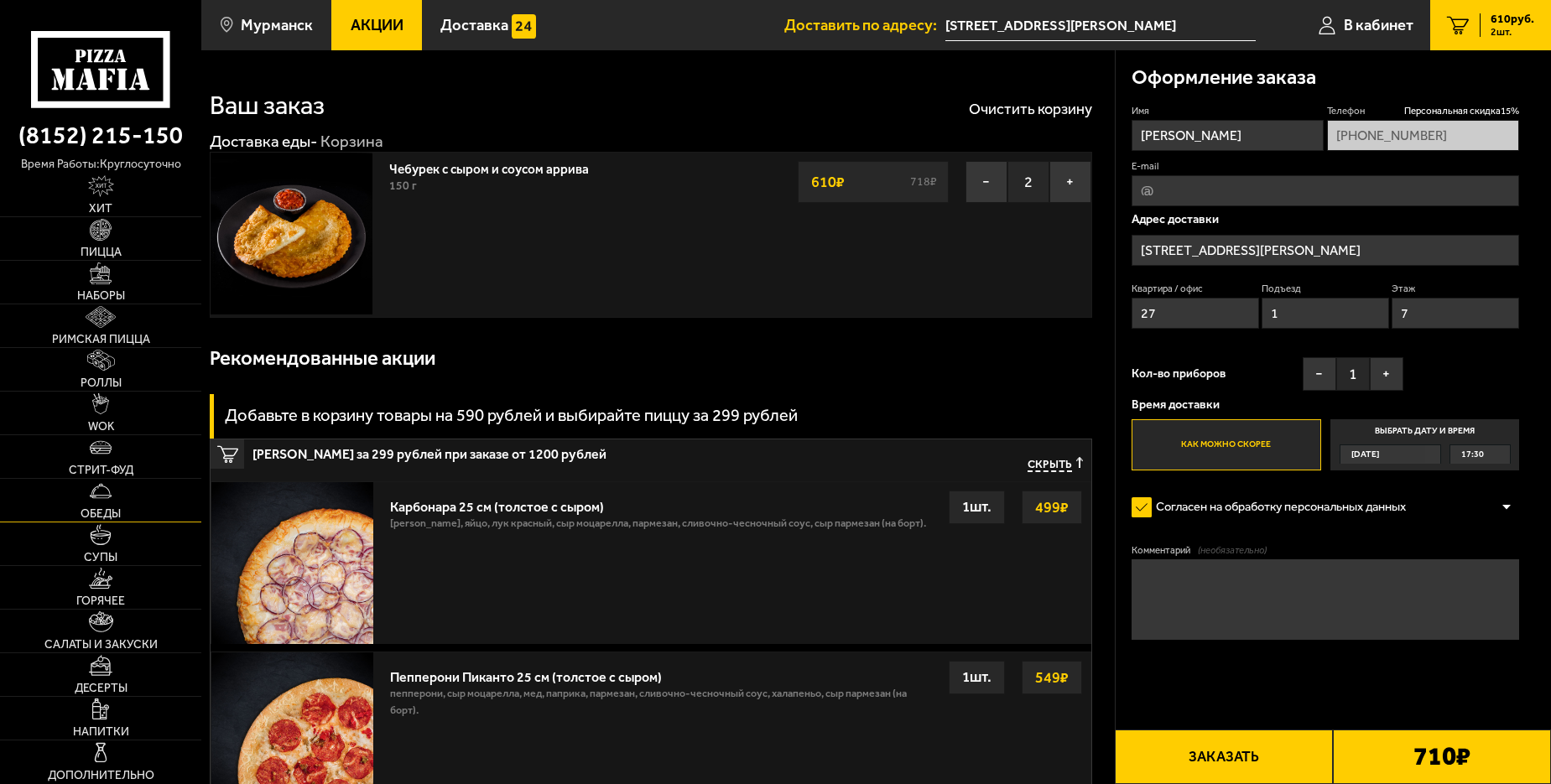
click at [102, 483] on img at bounding box center [100, 491] width 21 height 21
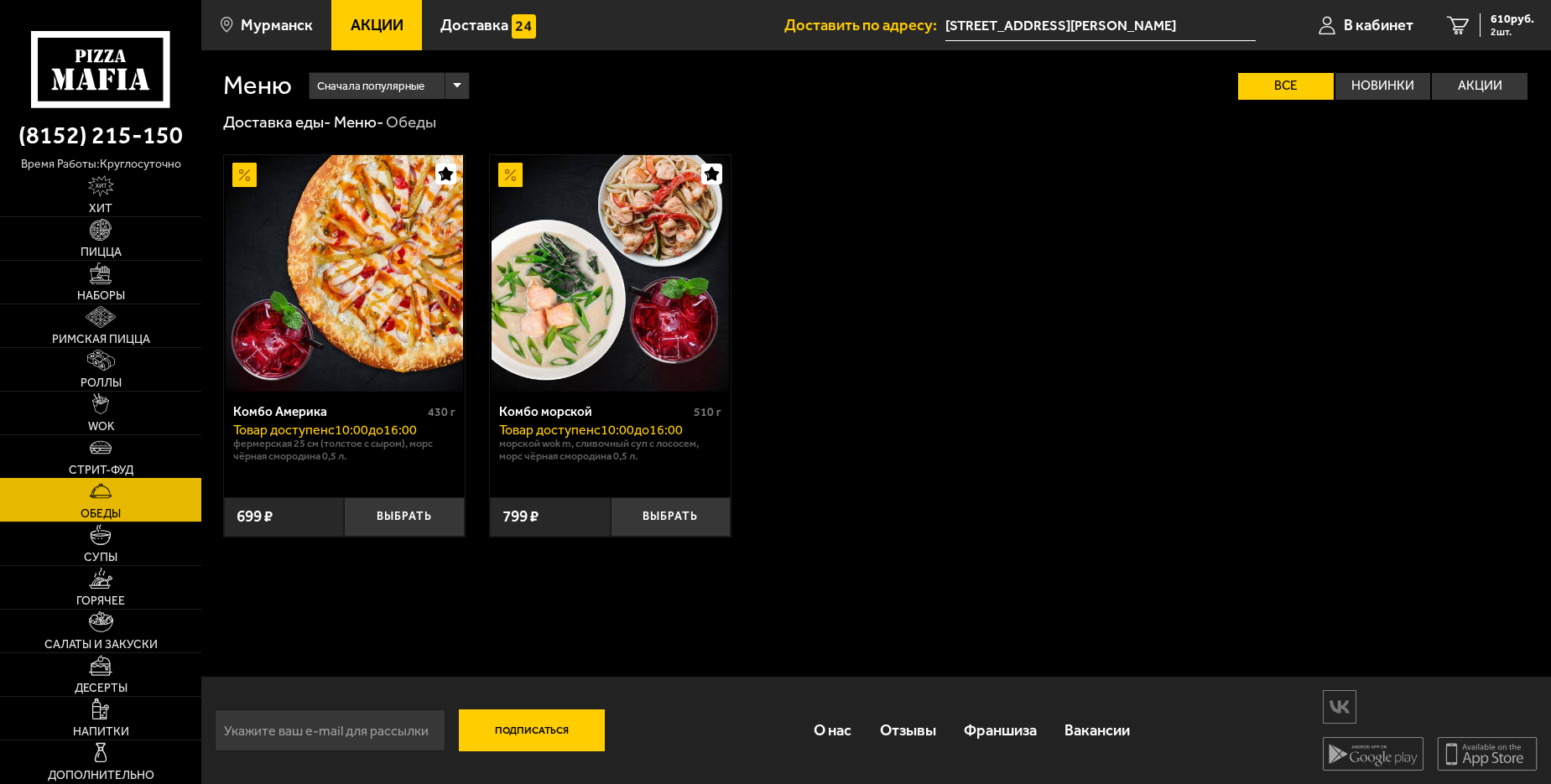
click at [101, 472] on span "Стрит-фуд" at bounding box center [101, 471] width 65 height 11
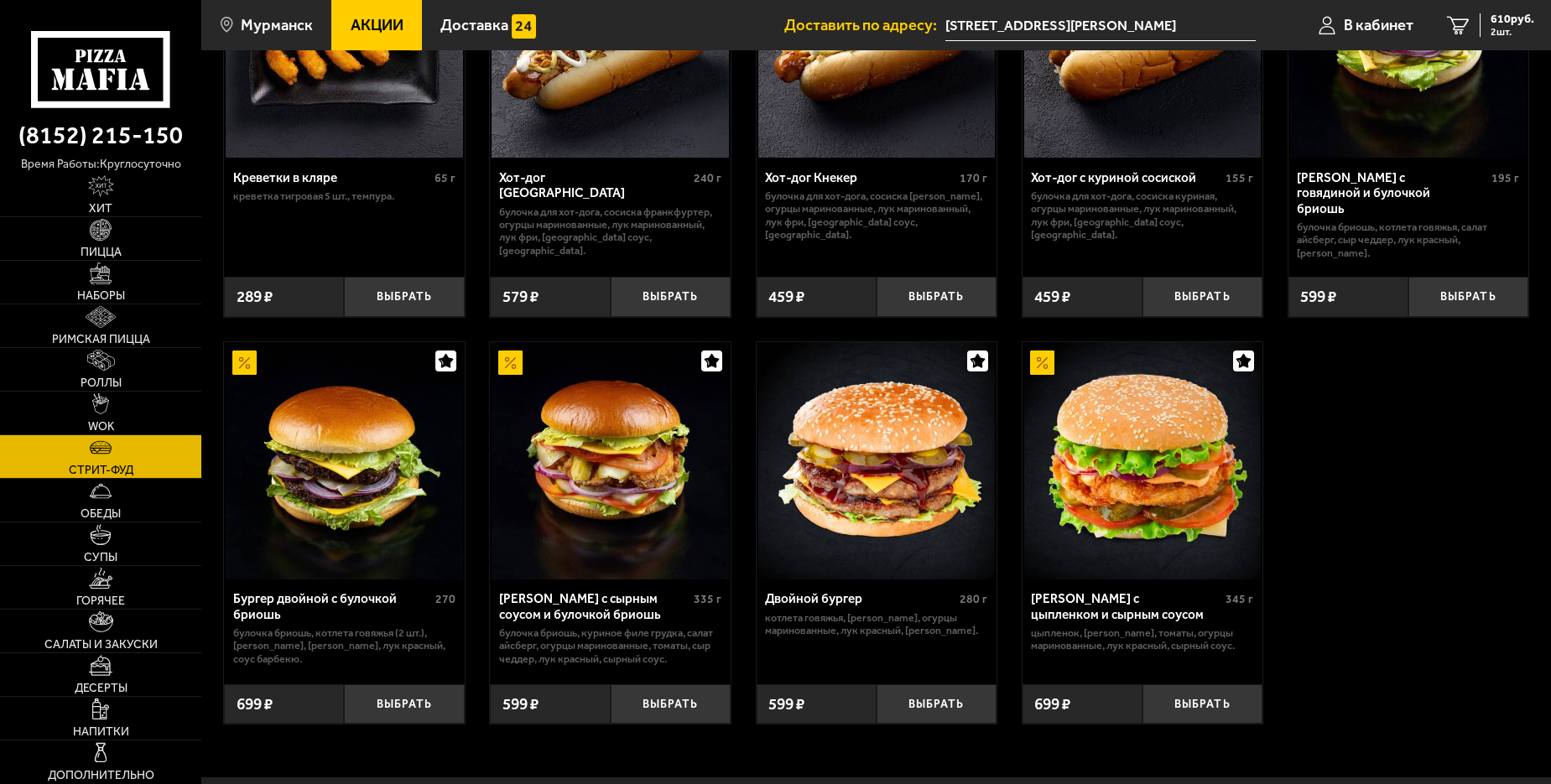
scroll to position [251, 0]
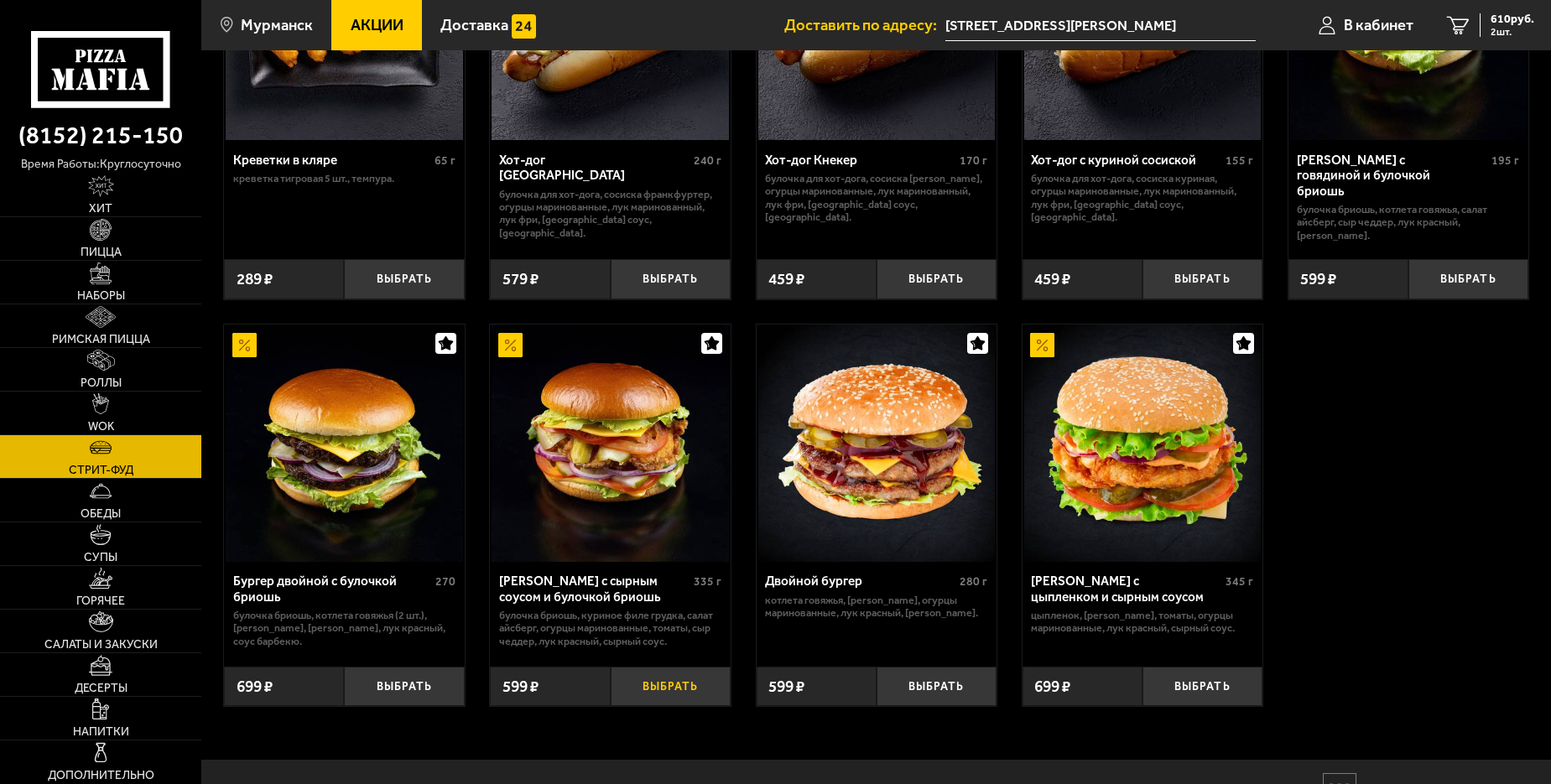
click at [664, 671] on button "Выбрать" at bounding box center [671, 686] width 120 height 39
click at [1443, 25] on icon "3" at bounding box center [1451, 25] width 23 height 18
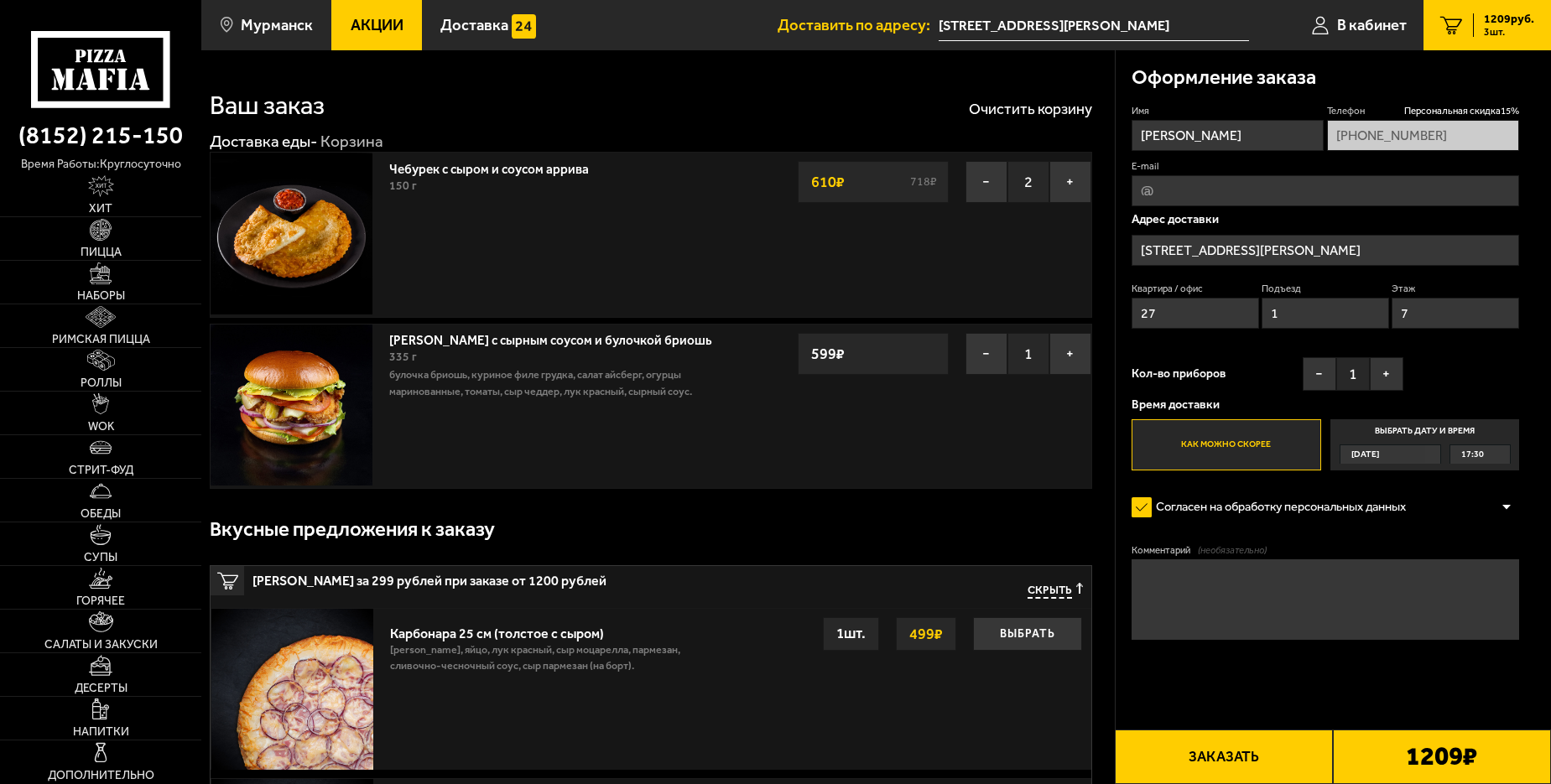
click at [1217, 756] on button "Заказать" at bounding box center [1223, 756] width 218 height 54
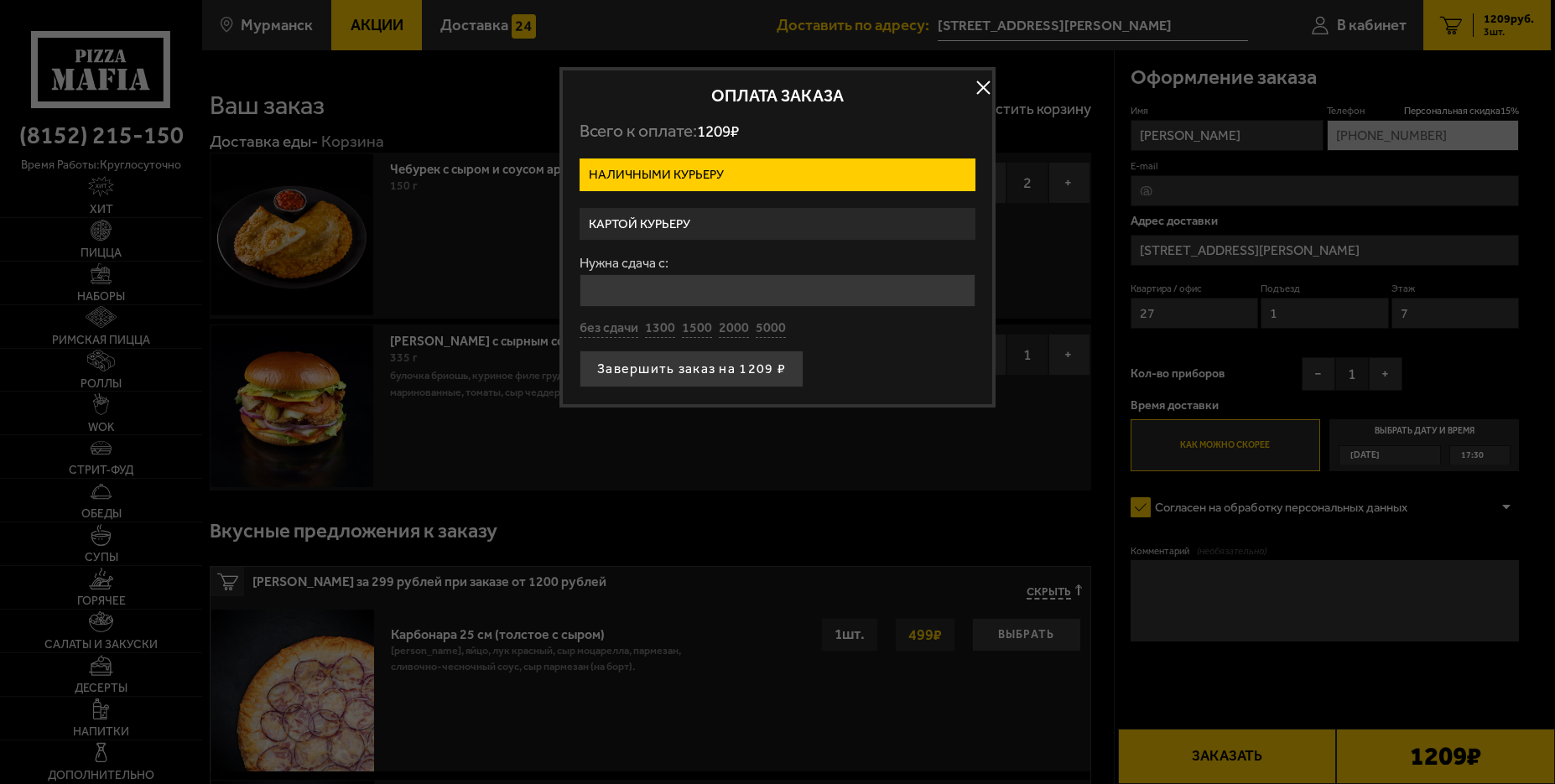
click at [657, 227] on label "Картой курьеру" at bounding box center [777, 224] width 395 height 32
click at [0, 0] on input "Картой курьеру" at bounding box center [0, 0] width 0 height 0
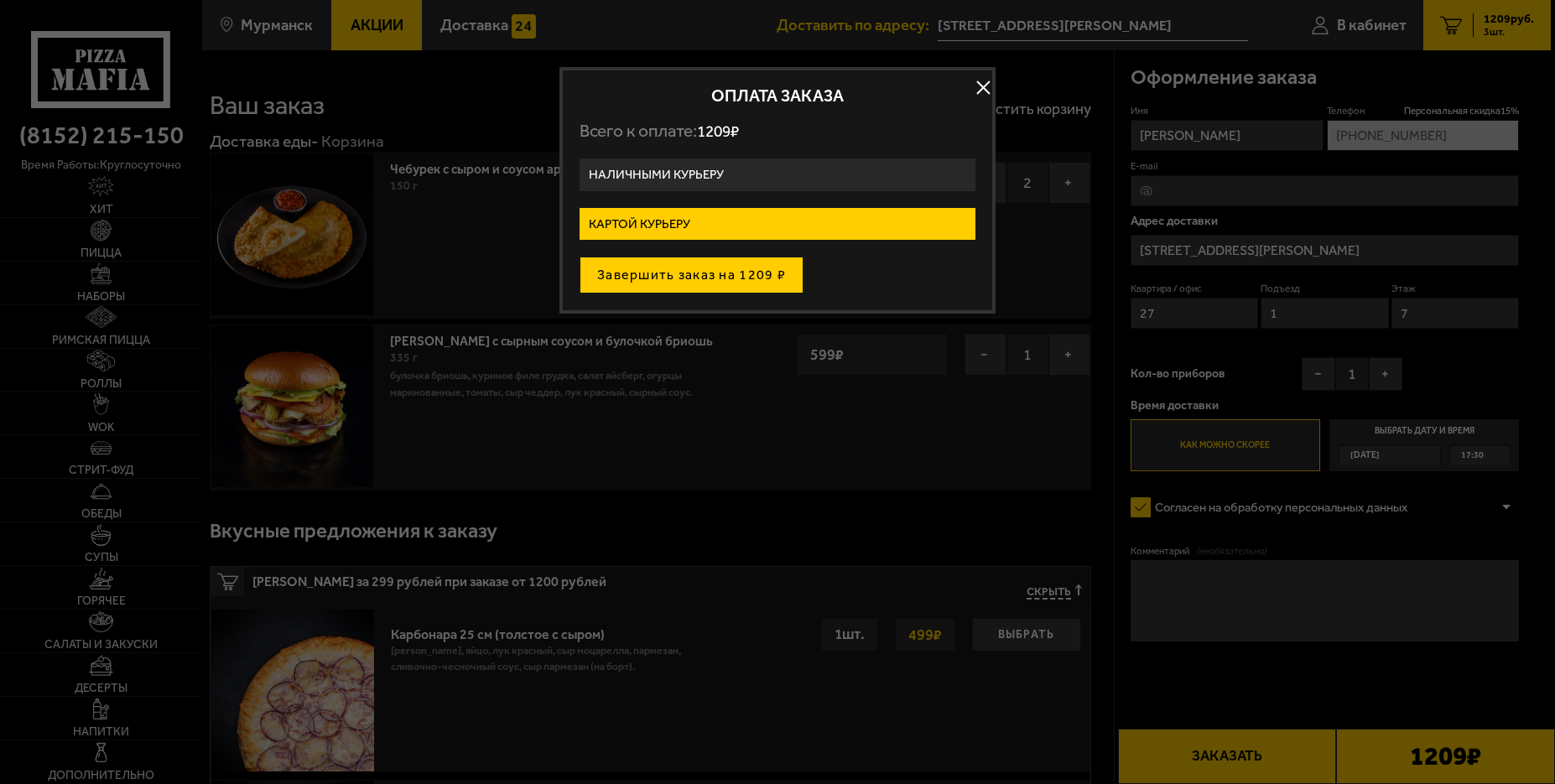
click at [620, 283] on button "Завершить заказ на 1209 ₽" at bounding box center [691, 274] width 224 height 37
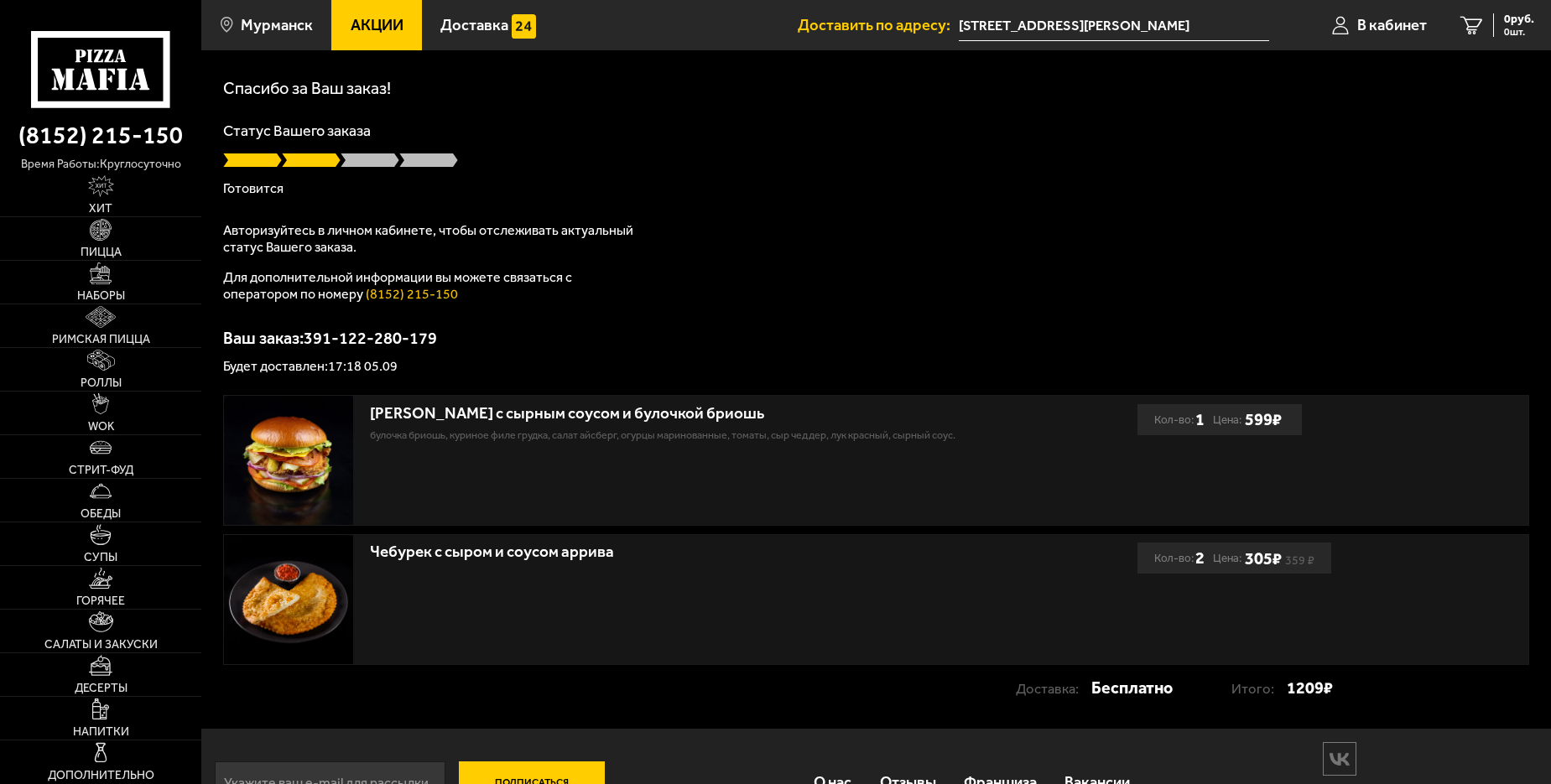
scroll to position [111, 0]
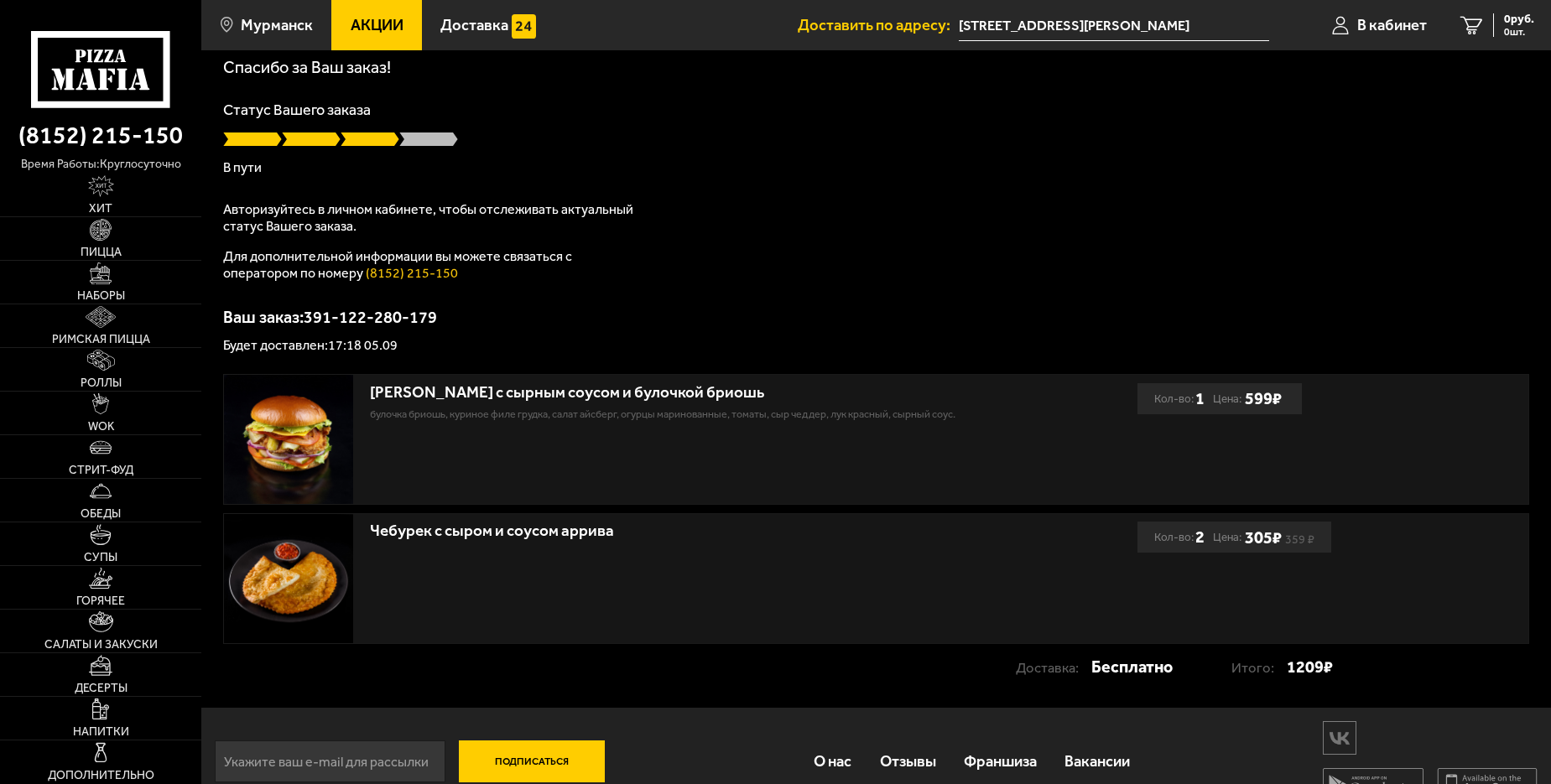
scroll to position [84, 0]
